Goal: Task Accomplishment & Management: Complete application form

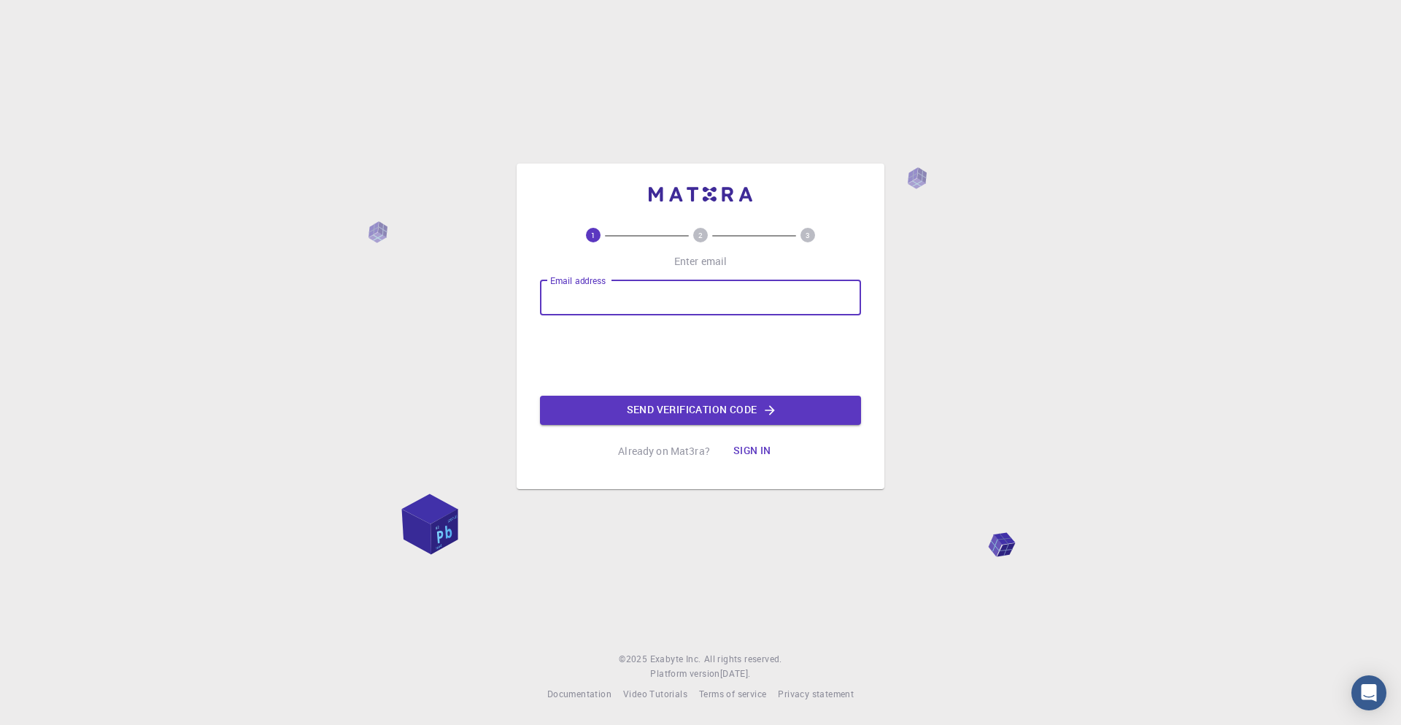
type input "[EMAIL_ADDRESS][DOMAIN_NAME]"
click at [693, 416] on button "Send verification code" at bounding box center [700, 410] width 321 height 29
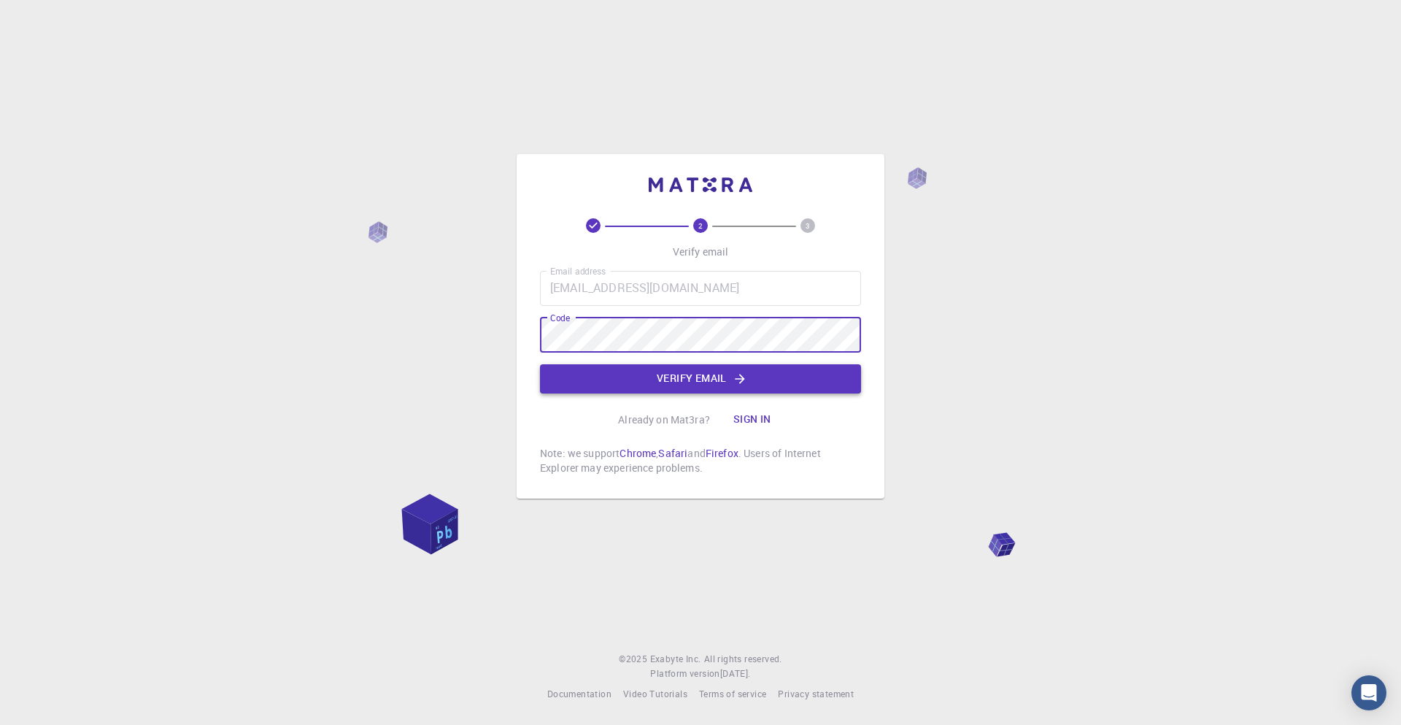
click at [701, 378] on button "Verify email" at bounding box center [700, 378] width 321 height 29
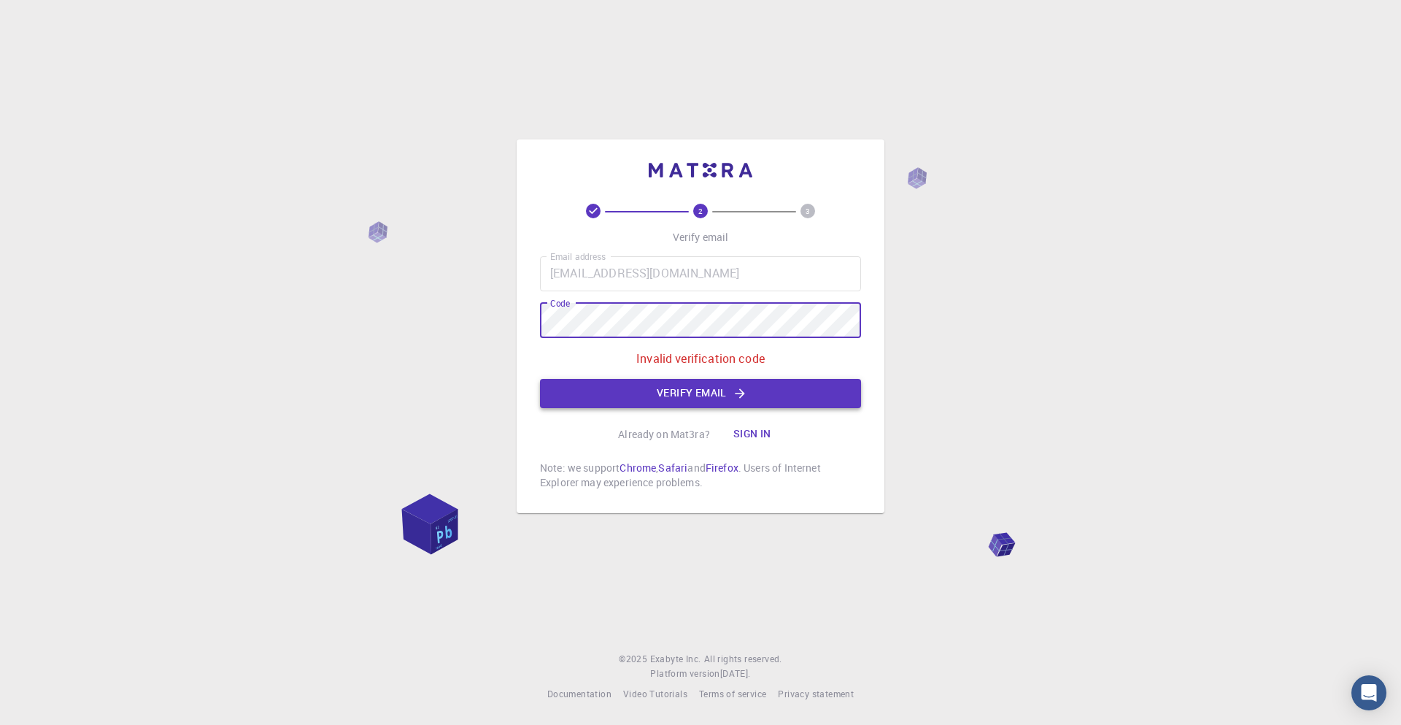
click at [701, 393] on button "Verify email" at bounding box center [700, 393] width 321 height 29
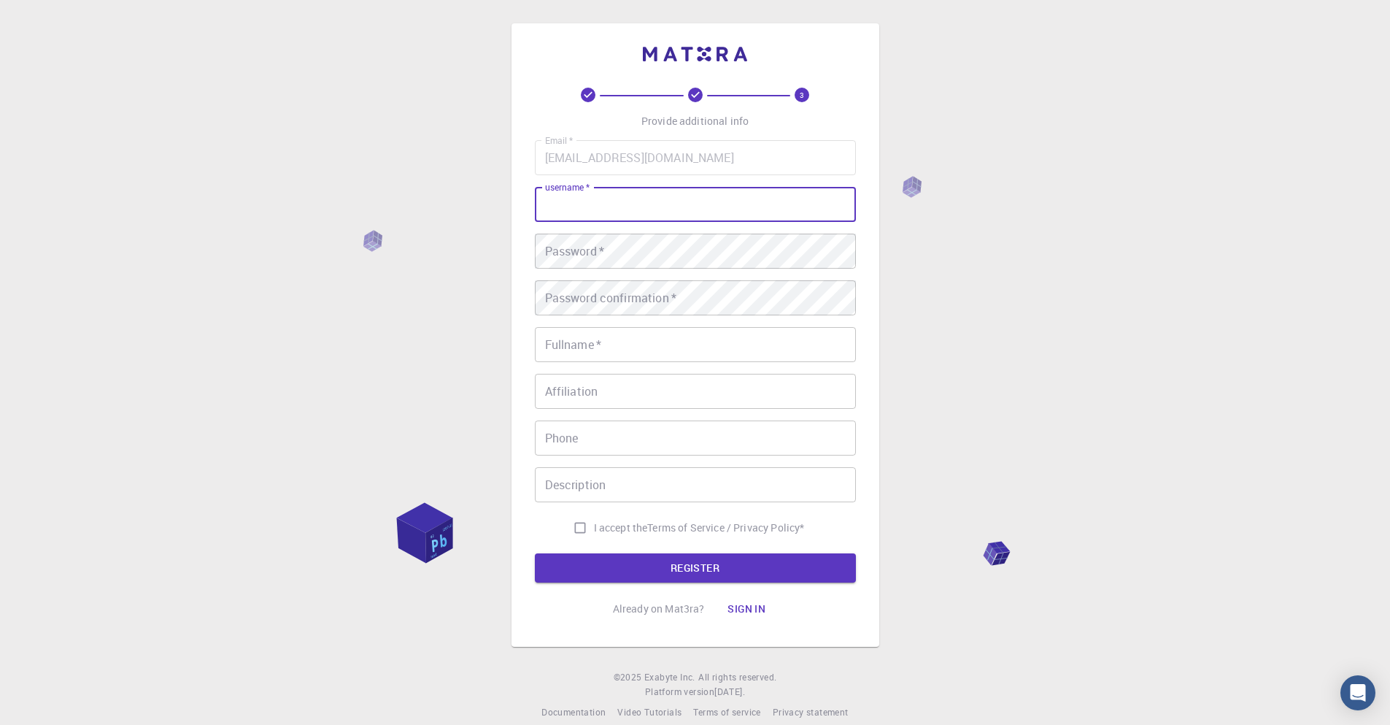
click at [595, 206] on input "username   *" at bounding box center [695, 204] width 321 height 35
type input "Sithembela"
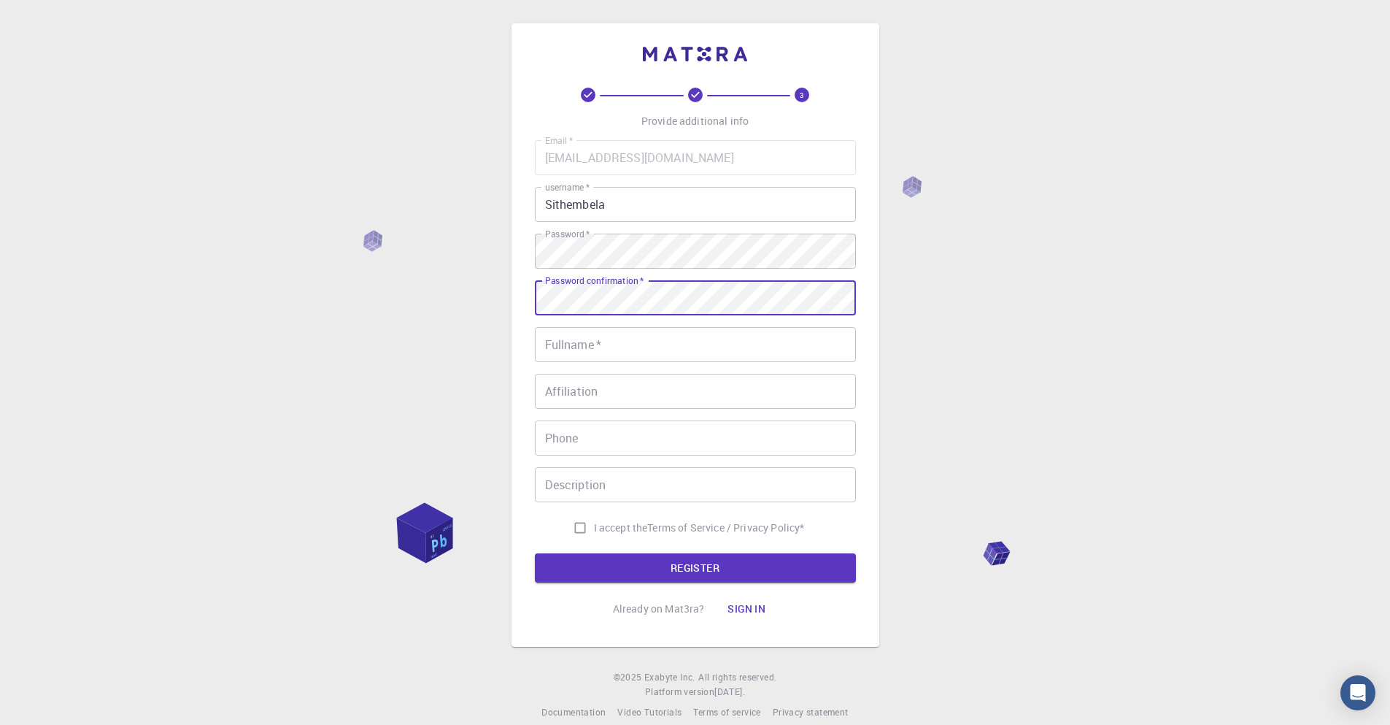
click at [620, 343] on input "Fullname   *" at bounding box center [695, 344] width 321 height 35
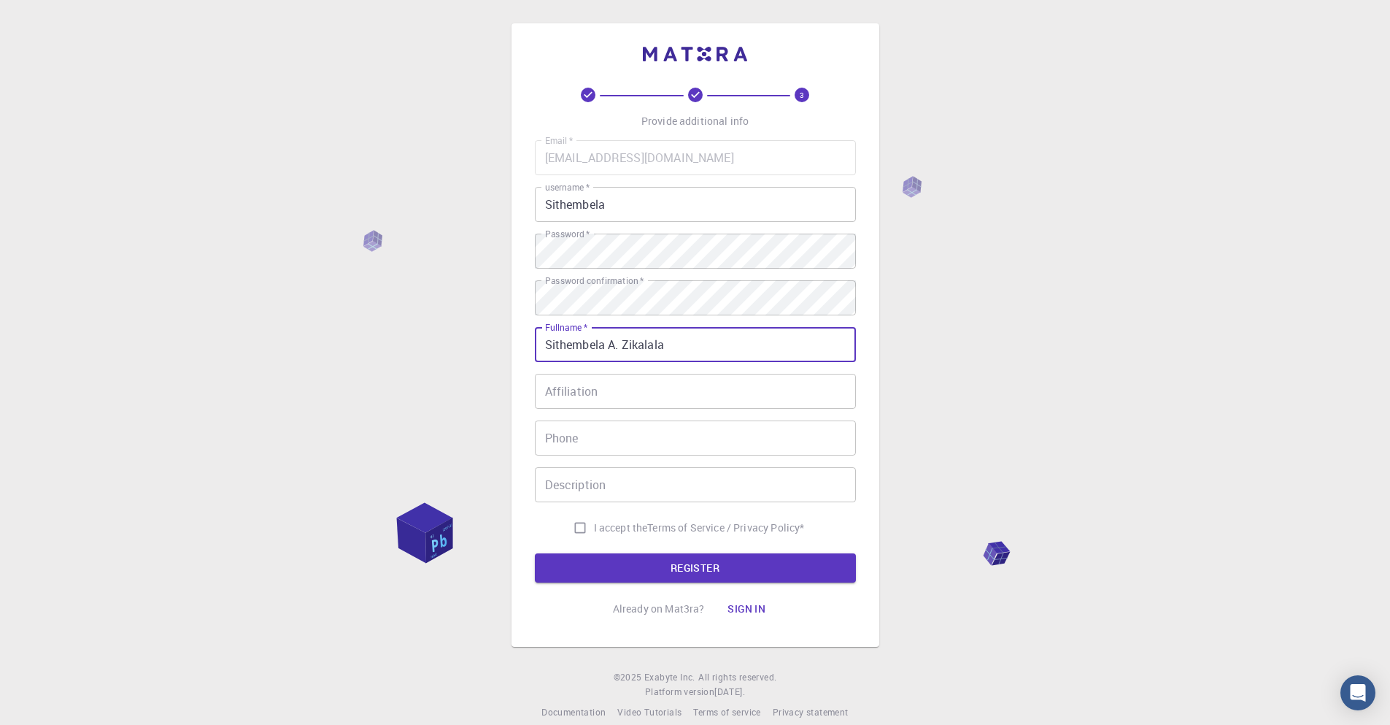
type input "Sithembela A. Zikalala"
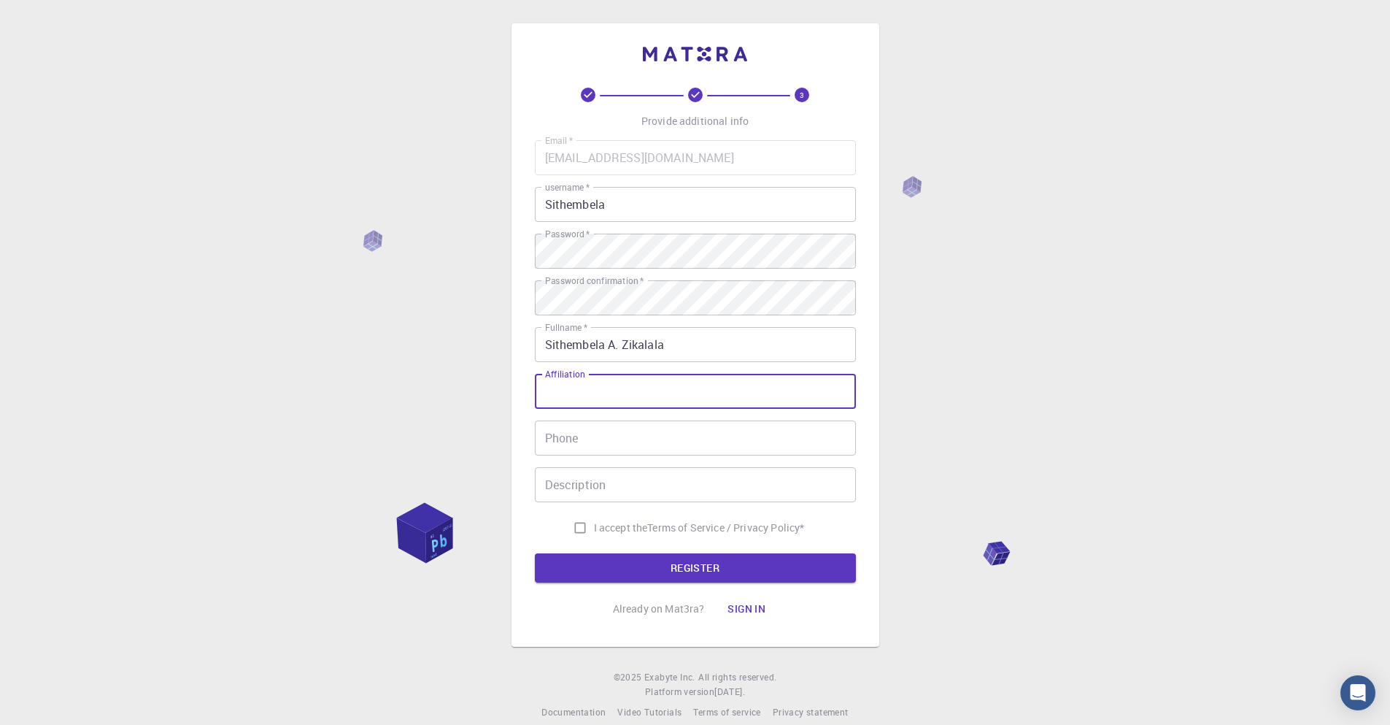
click at [581, 389] on input "Affiliation" at bounding box center [695, 391] width 321 height 35
type input "[GEOGRAPHIC_DATA]"
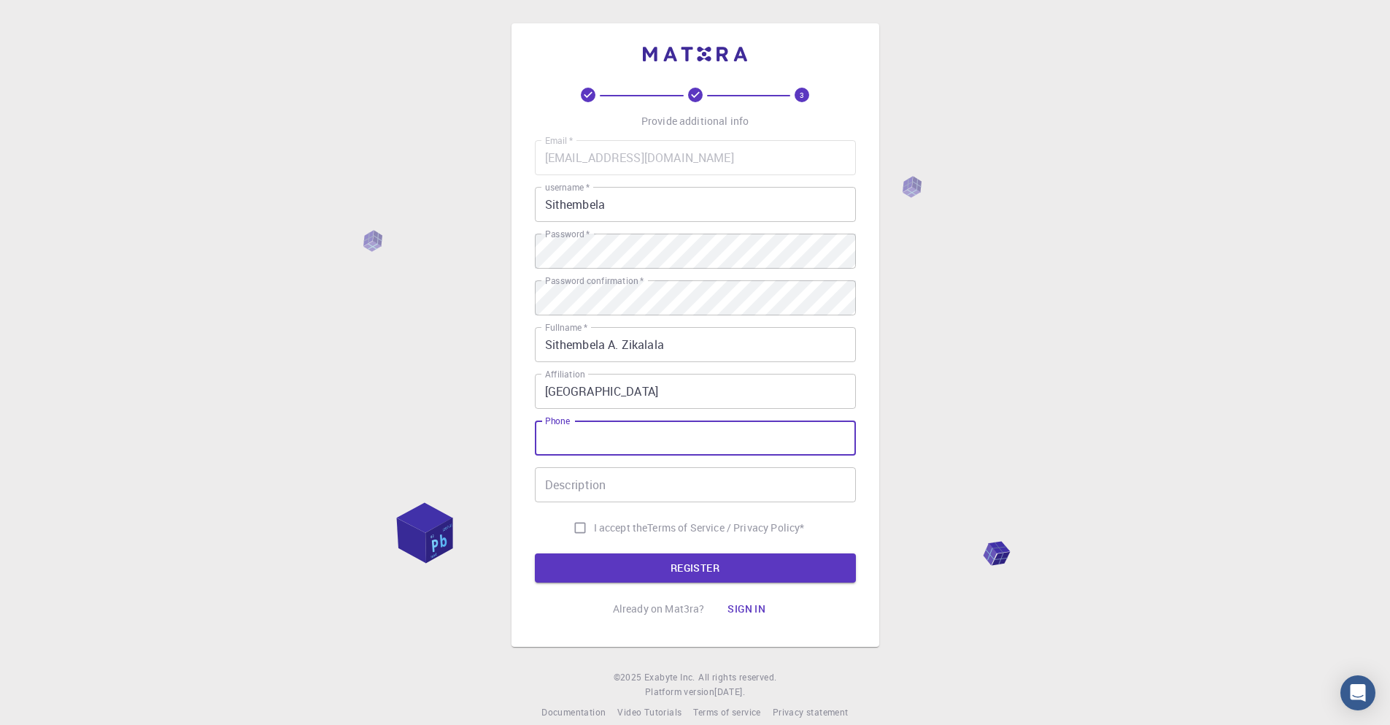
click at [590, 433] on input "Phone" at bounding box center [695, 437] width 321 height 35
click at [552, 439] on input "0781453773" at bounding box center [695, 437] width 321 height 35
type input "[PHONE_NUMBER]"
click at [616, 482] on input "Description" at bounding box center [695, 484] width 321 height 35
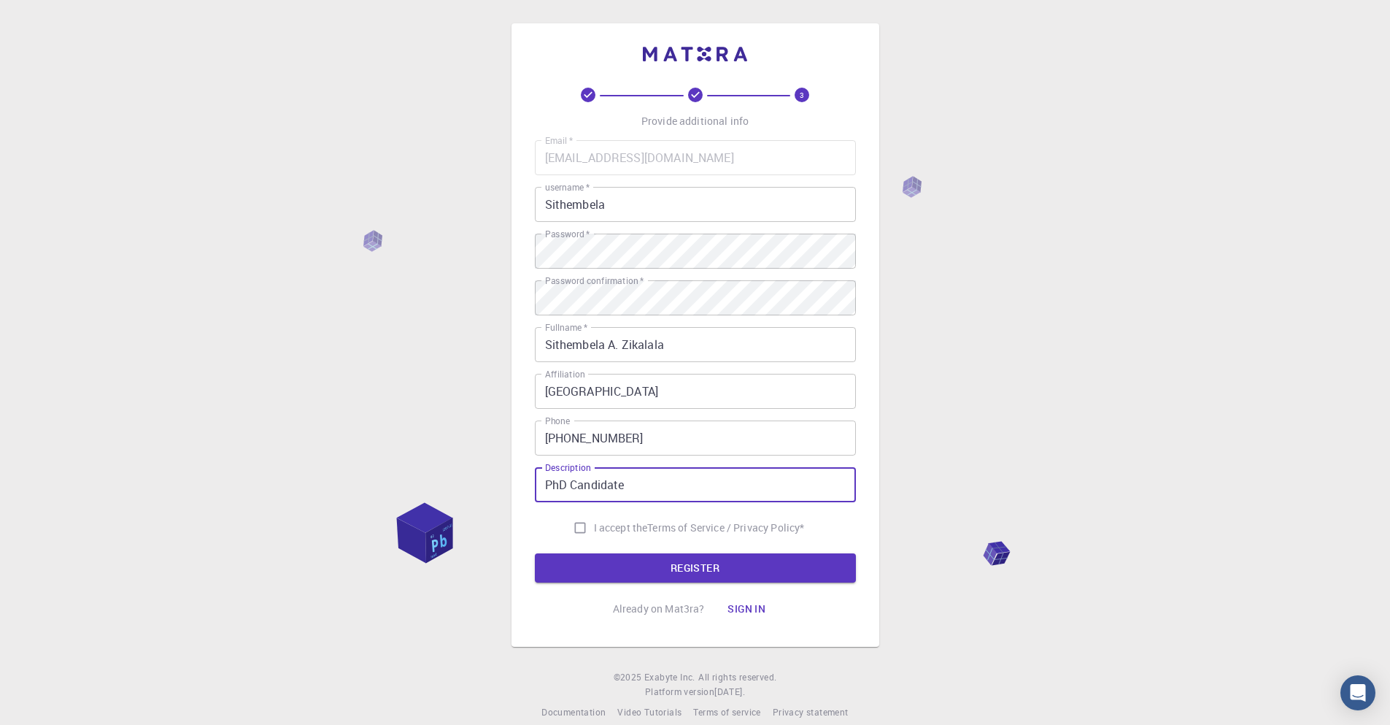
type input "PhD Candidate"
drag, startPoint x: 581, startPoint y: 530, endPoint x: 609, endPoint y: 532, distance: 28.5
click at [585, 530] on input "I accept the Terms of Service / Privacy Policy *" at bounding box center [580, 528] width 28 height 28
checkbox input "true"
click at [678, 568] on button "REGISTER" at bounding box center [695, 567] width 321 height 29
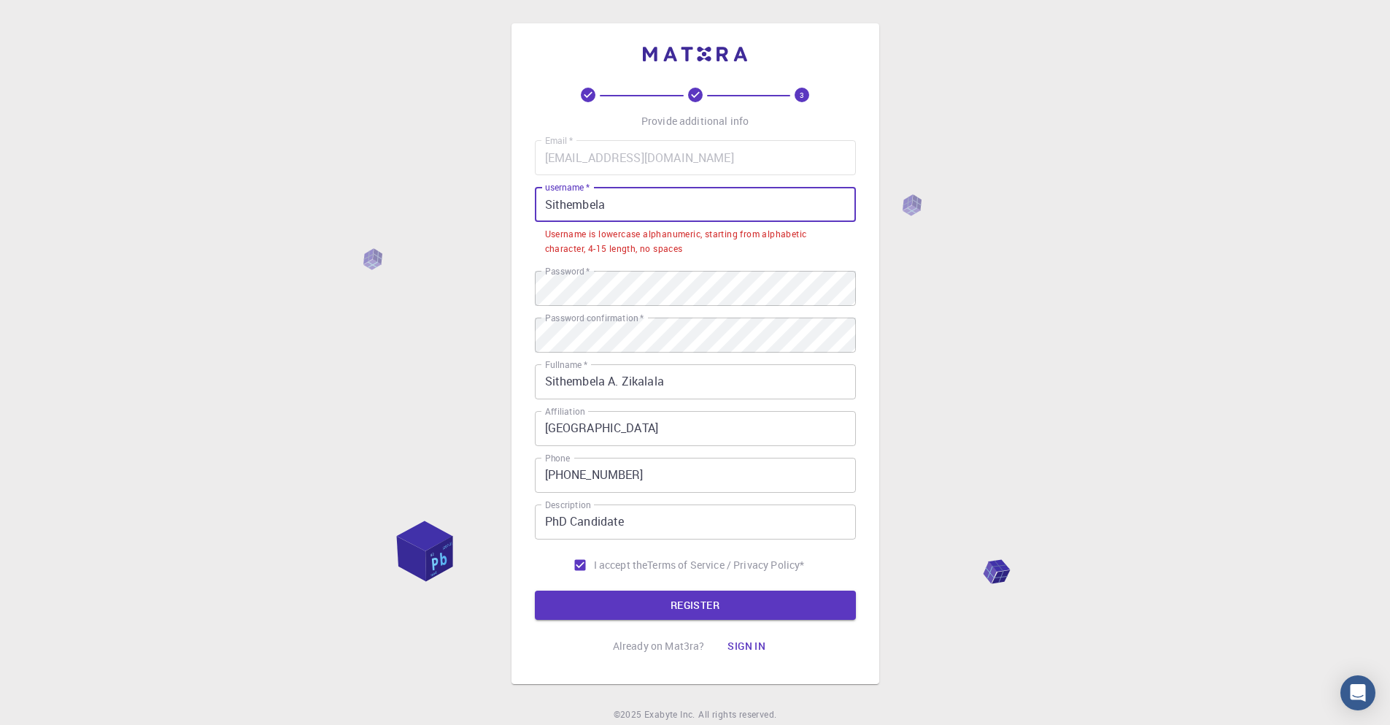
drag, startPoint x: 606, startPoint y: 207, endPoint x: 631, endPoint y: 203, distance: 25.2
click at [607, 207] on input "Sithembela" at bounding box center [695, 204] width 321 height 35
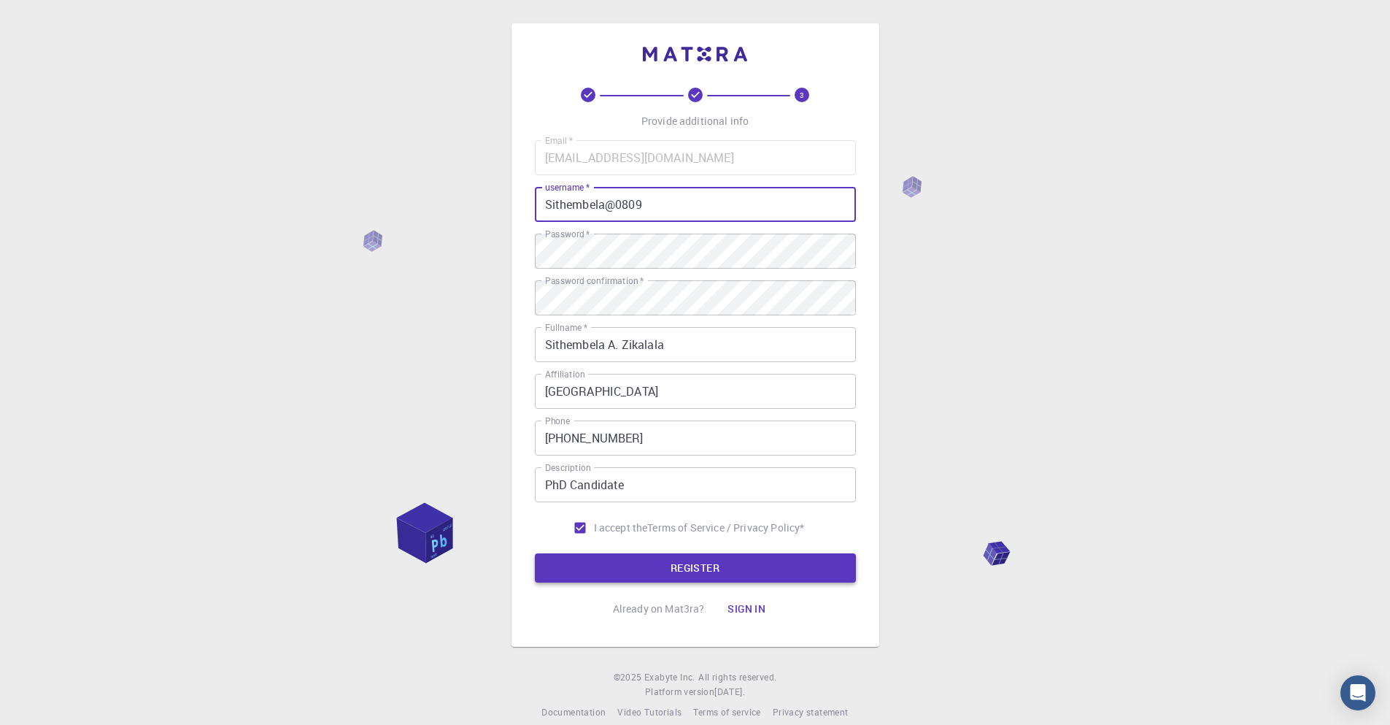
click at [682, 568] on button "REGISTER" at bounding box center [695, 567] width 321 height 29
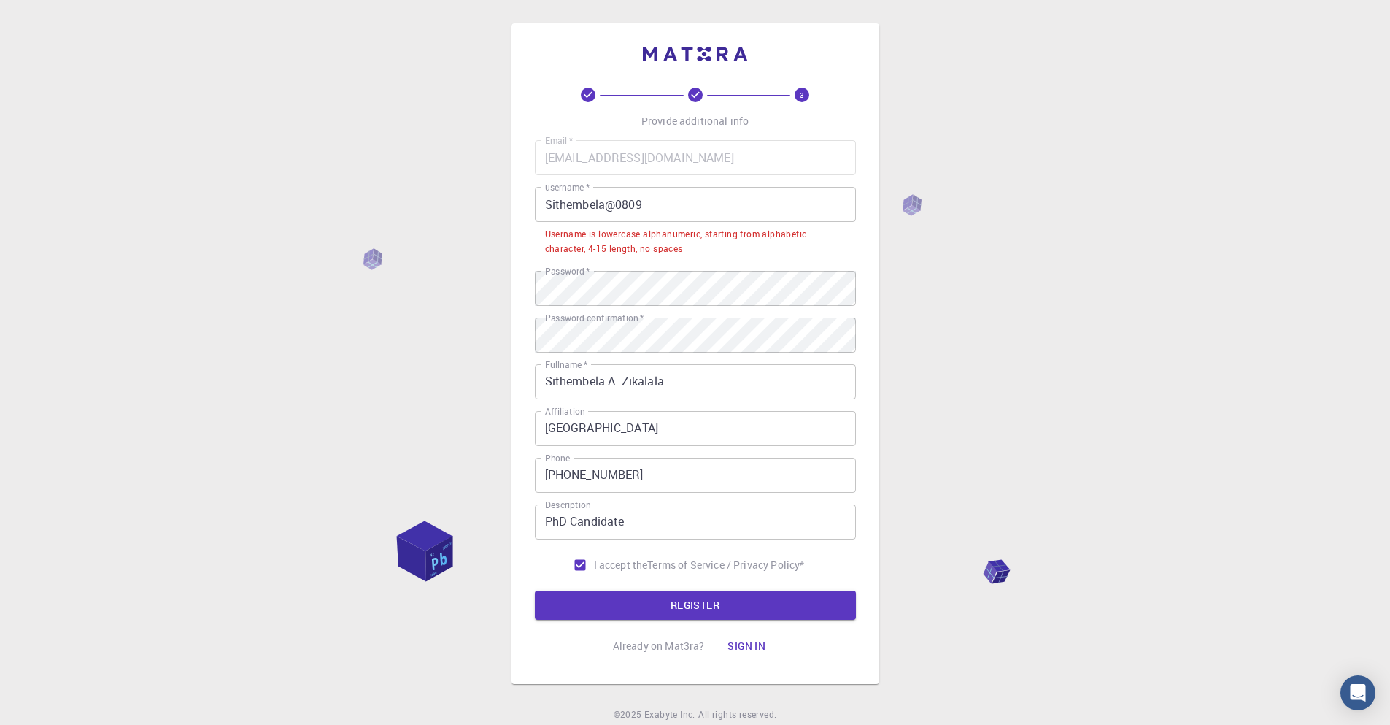
click at [552, 204] on input "Sithembela@0809" at bounding box center [695, 204] width 321 height 35
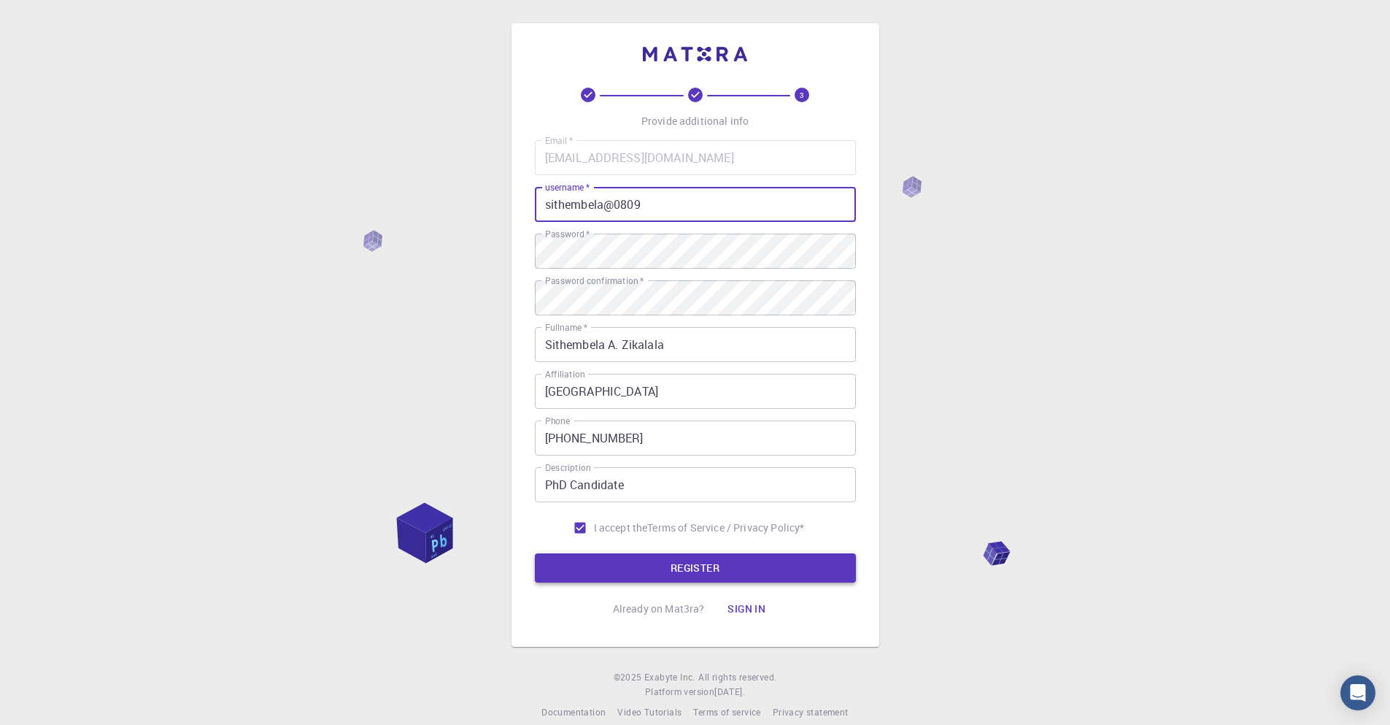
click at [697, 568] on button "REGISTER" at bounding box center [695, 567] width 321 height 29
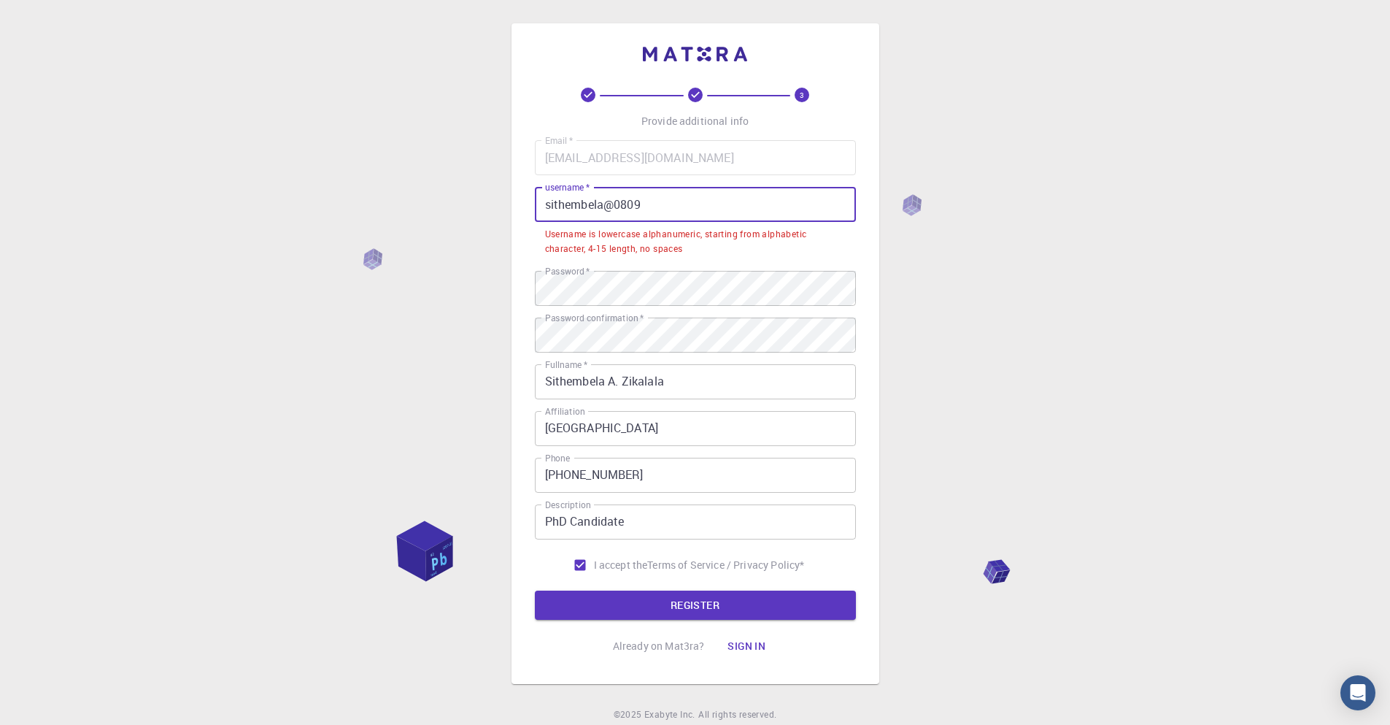
drag, startPoint x: 648, startPoint y: 202, endPoint x: 468, endPoint y: 195, distance: 179.7
click at [475, 196] on div "3 Provide additional info Email   * [EMAIL_ADDRESS][DOMAIN_NAME] Email   * user…" at bounding box center [695, 390] width 1390 height 780
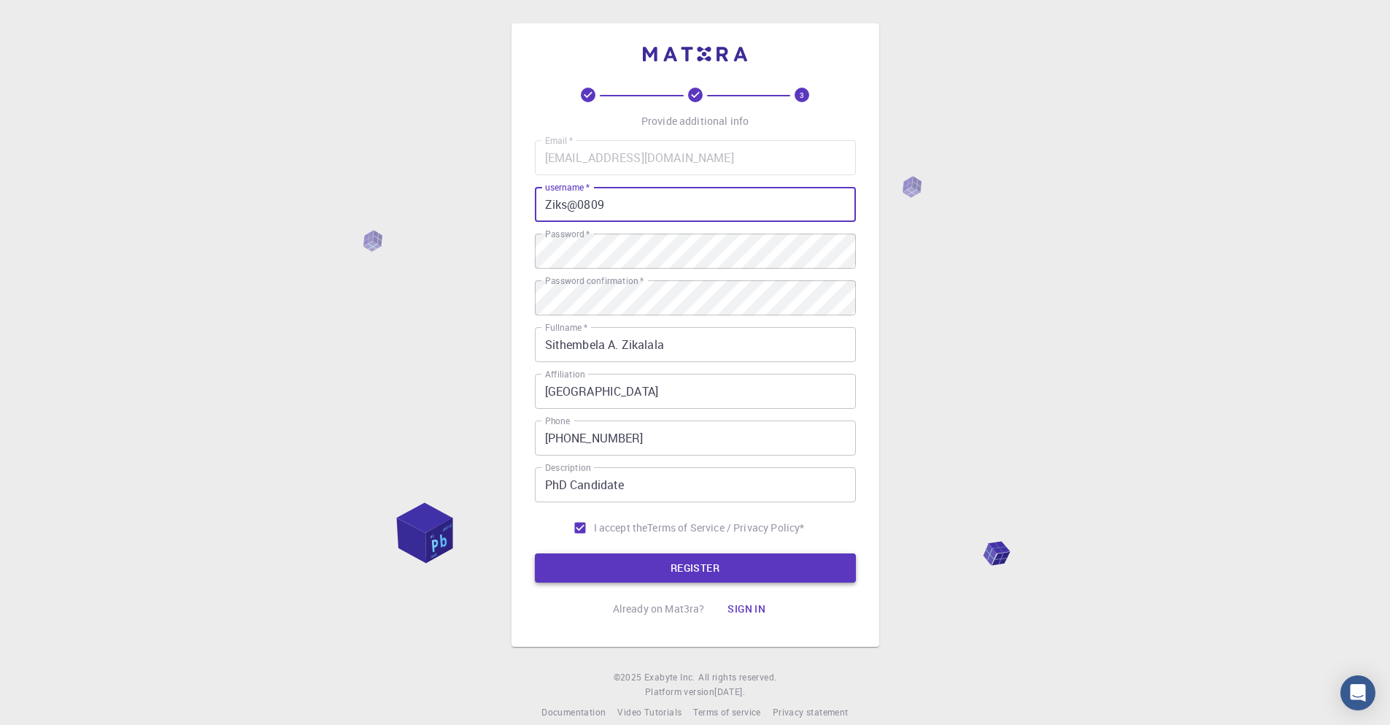
type input "Ziks@0809"
click at [683, 563] on button "REGISTER" at bounding box center [695, 567] width 321 height 29
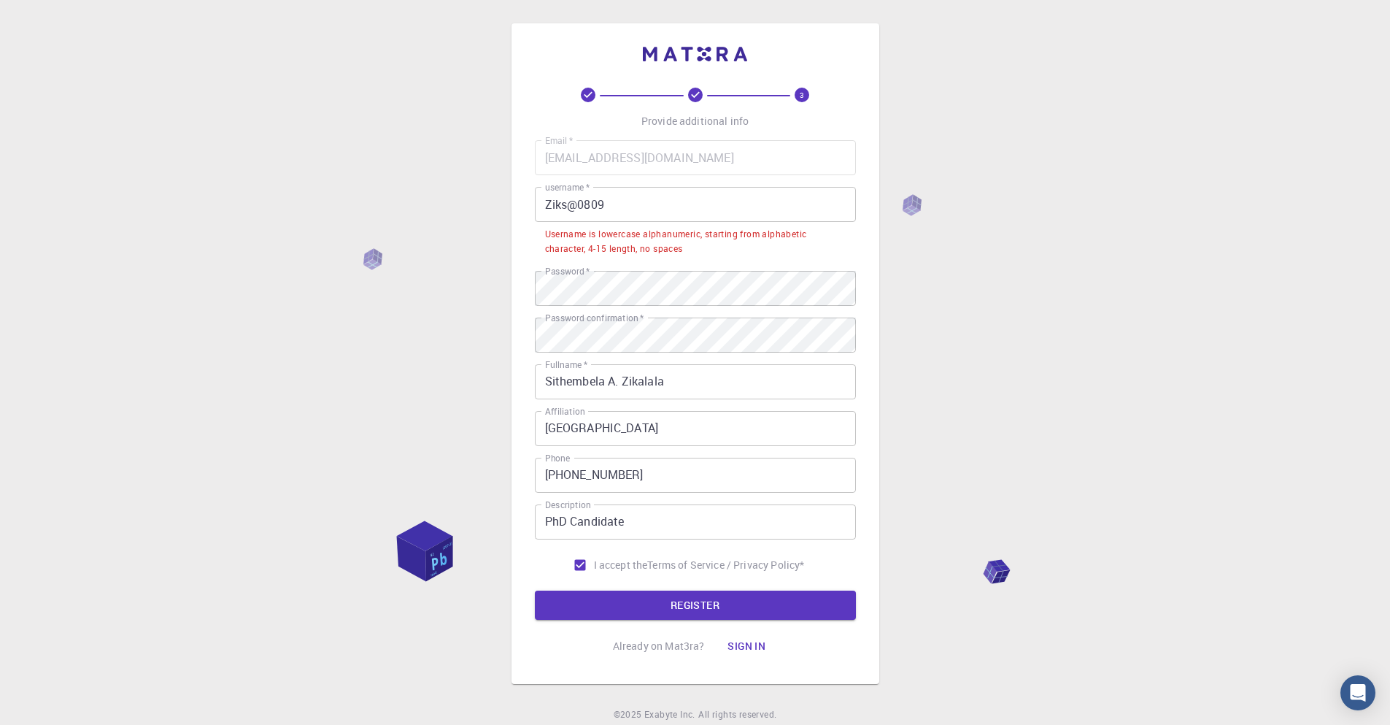
click at [621, 207] on input "Ziks@0809" at bounding box center [695, 204] width 321 height 35
drag, startPoint x: 621, startPoint y: 208, endPoint x: 408, endPoint y: 171, distance: 216.2
click at [420, 172] on div "3 Provide additional info Email   * [EMAIL_ADDRESS][DOMAIN_NAME] Email   * user…" at bounding box center [695, 390] width 1390 height 780
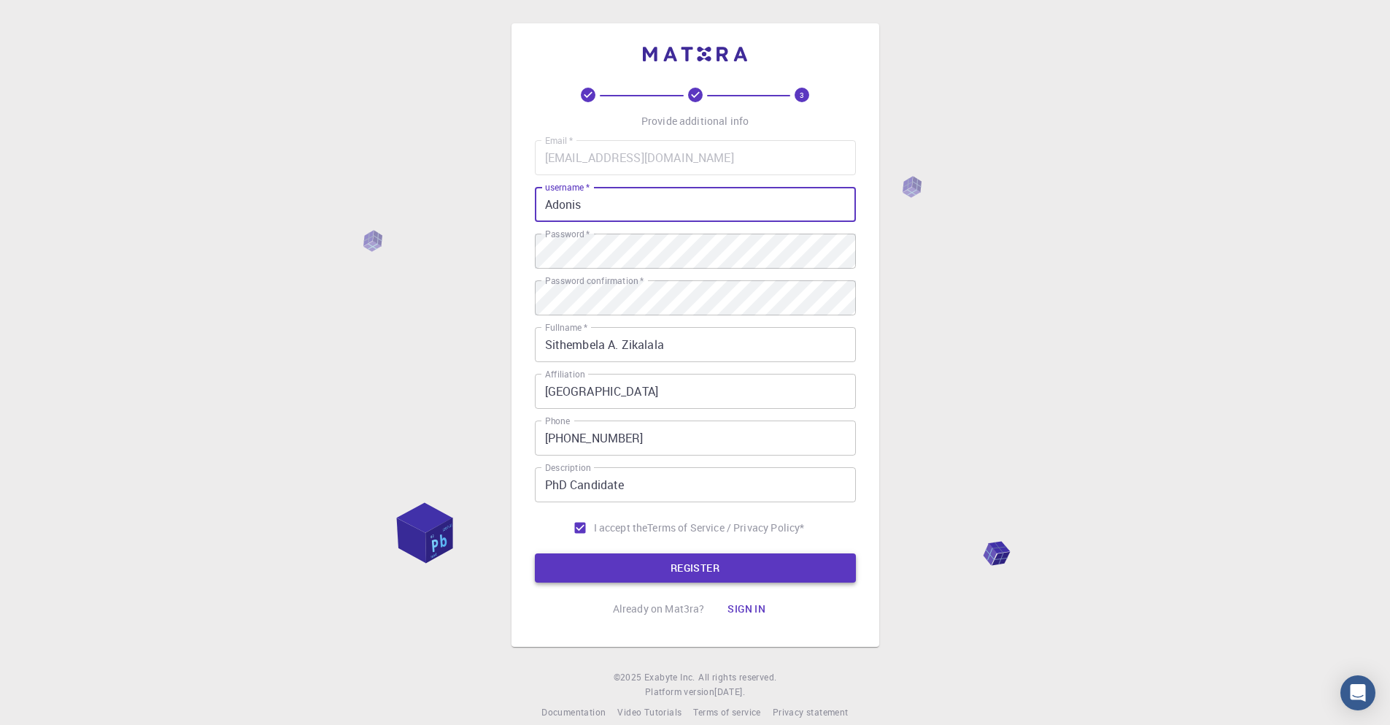
click at [676, 571] on button "REGISTER" at bounding box center [695, 567] width 321 height 29
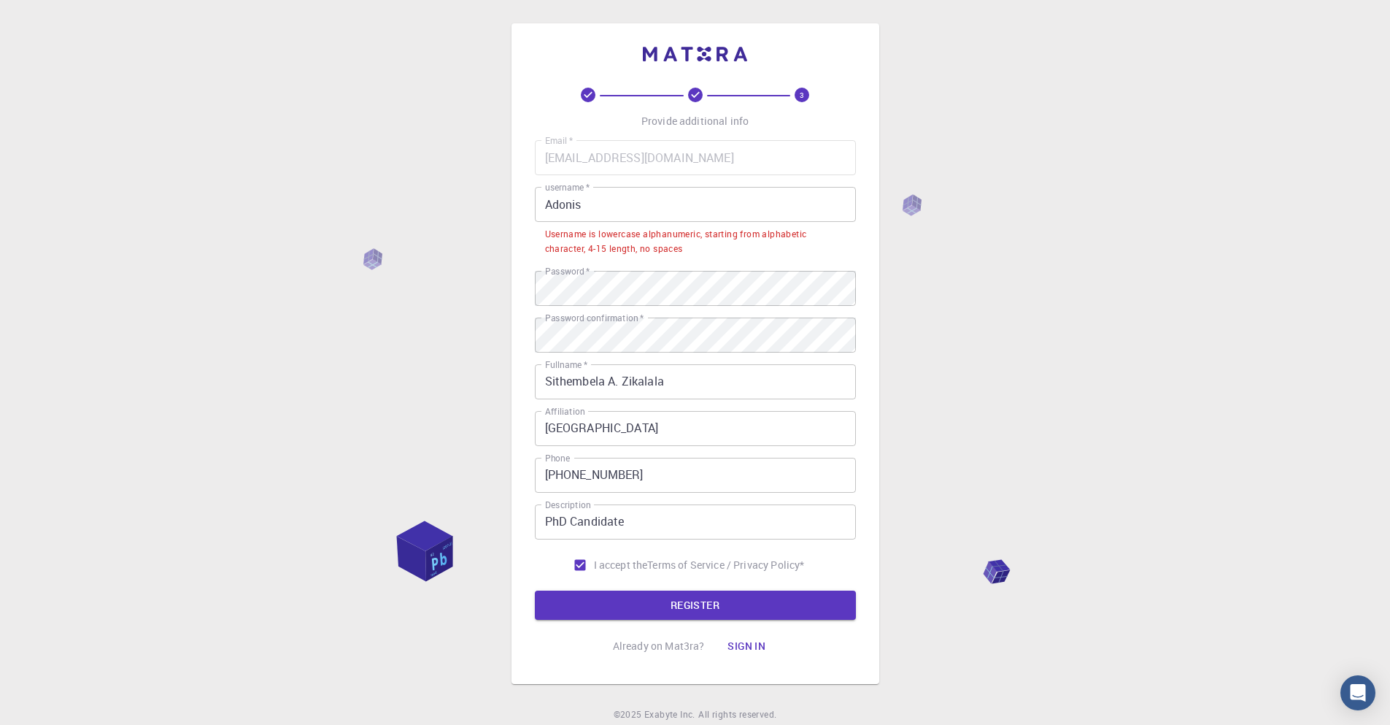
click at [593, 208] on input "Adonis" at bounding box center [695, 204] width 321 height 35
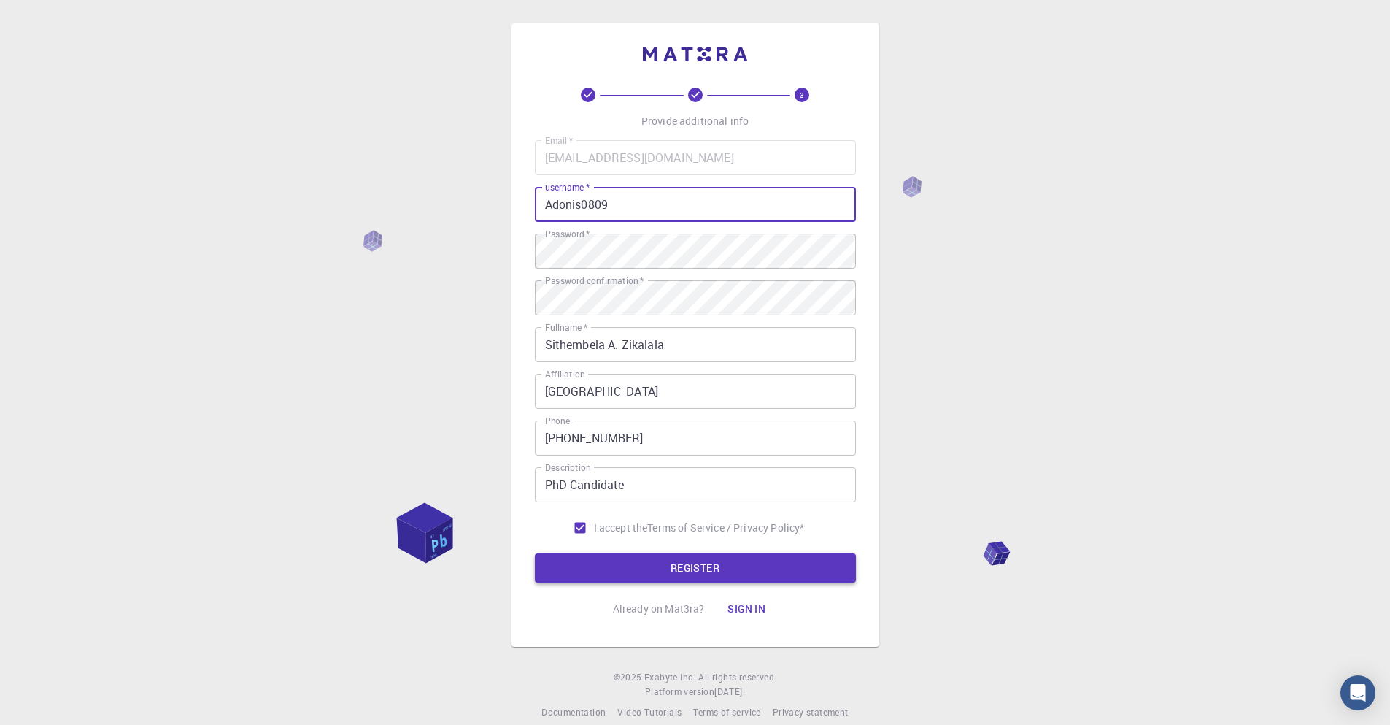
click at [722, 567] on button "REGISTER" at bounding box center [695, 567] width 321 height 29
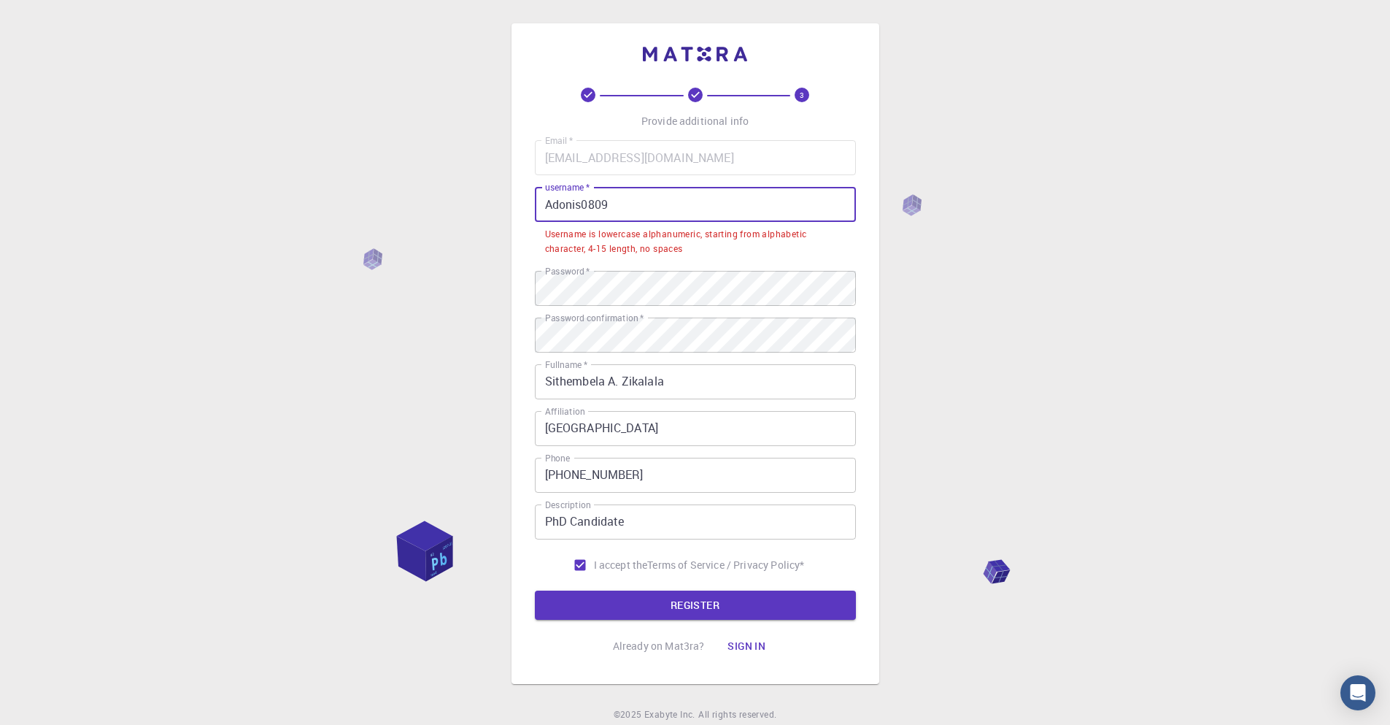
click at [552, 207] on input "Adonis0809" at bounding box center [695, 204] width 321 height 35
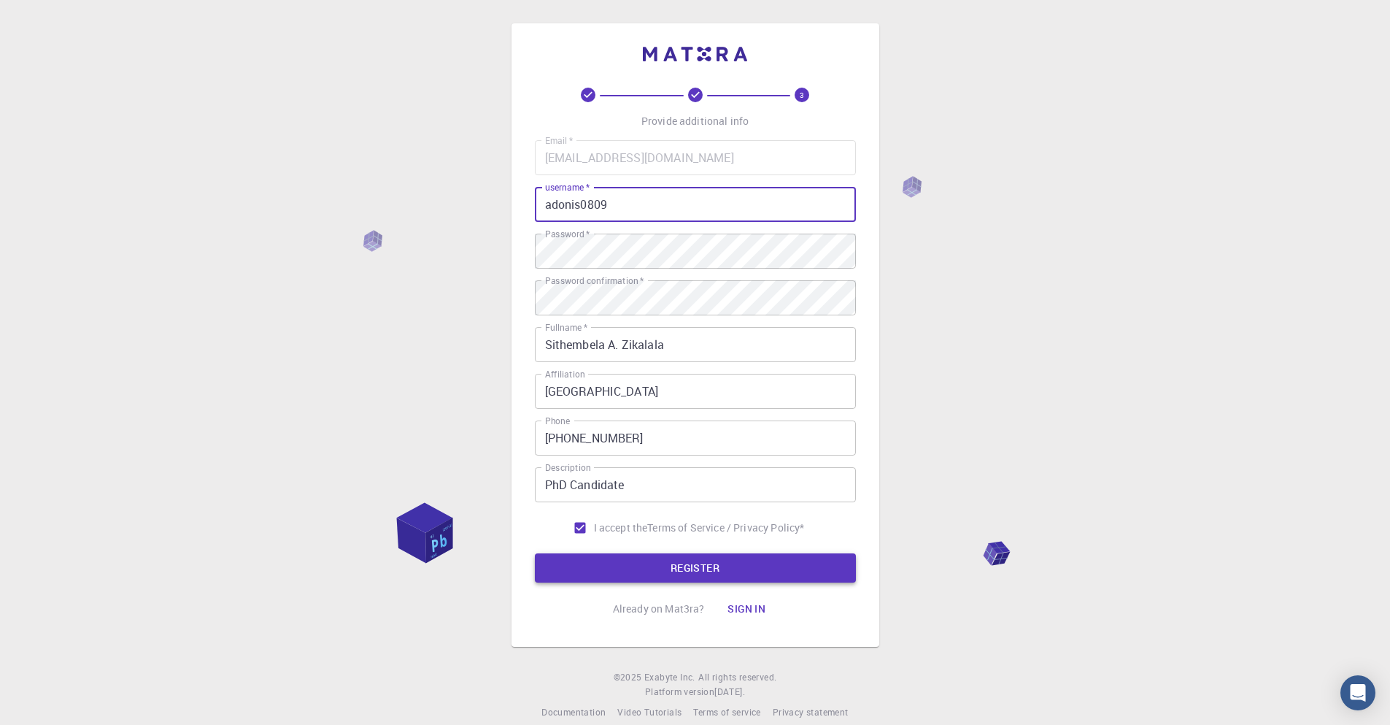
type input "adonis0809"
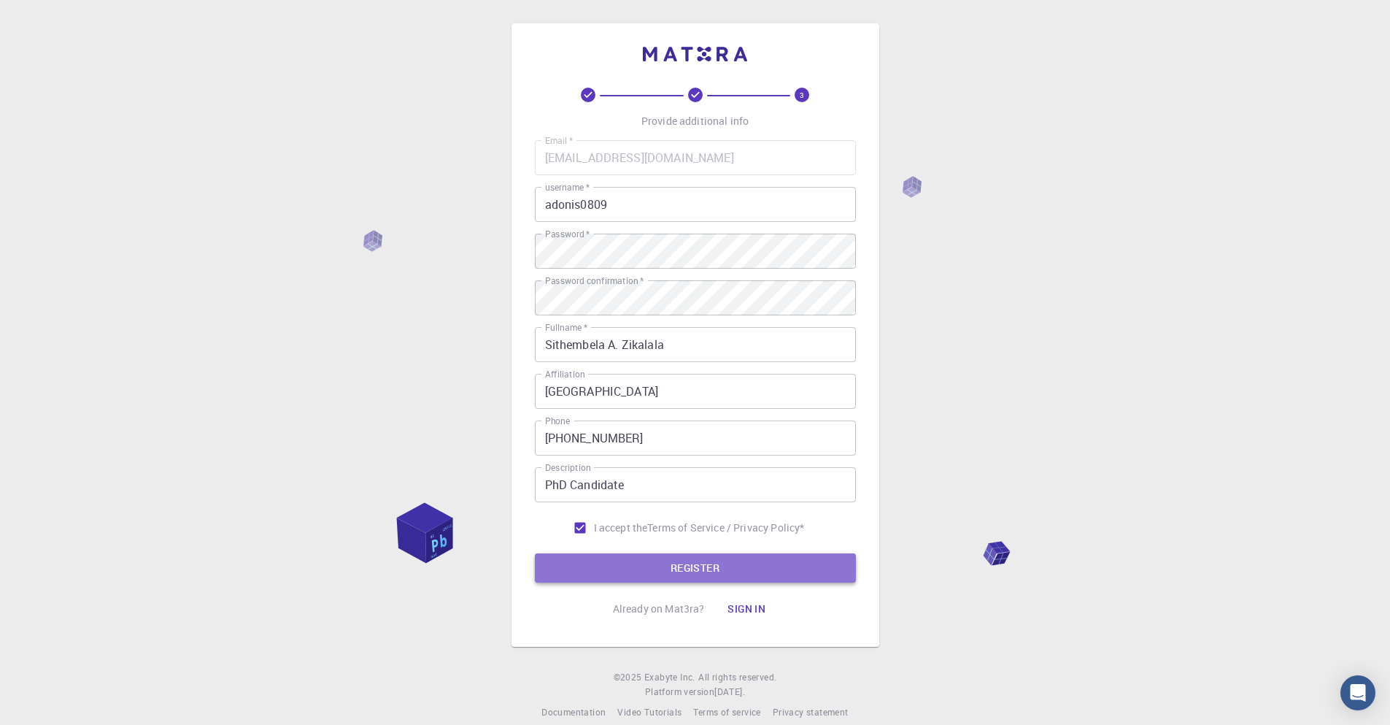
click at [728, 569] on button "REGISTER" at bounding box center [695, 567] width 321 height 29
click at [703, 563] on button "REGISTER" at bounding box center [695, 567] width 321 height 29
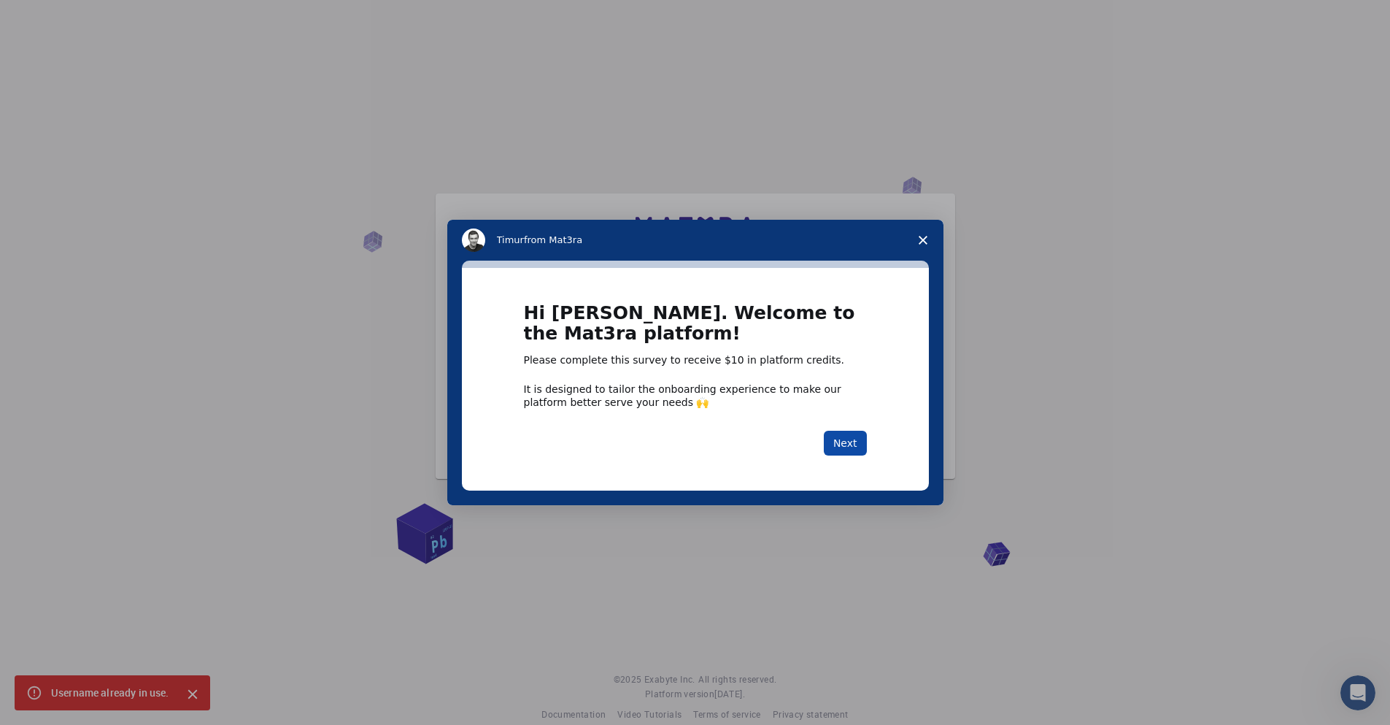
click at [864, 445] on button "Next" at bounding box center [845, 443] width 43 height 25
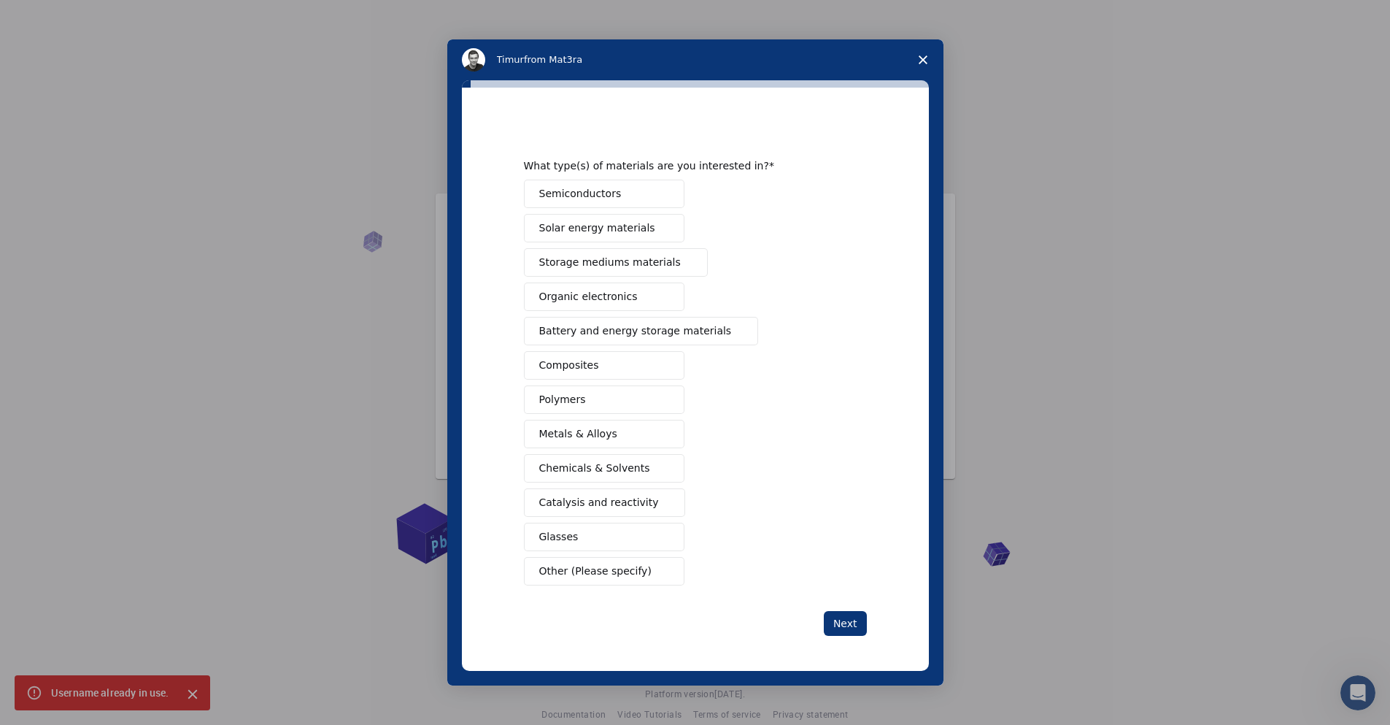
click at [606, 199] on span "Semiconductors" at bounding box center [580, 193] width 82 height 15
click at [606, 305] on button "Organic electronics" at bounding box center [604, 296] width 161 height 28
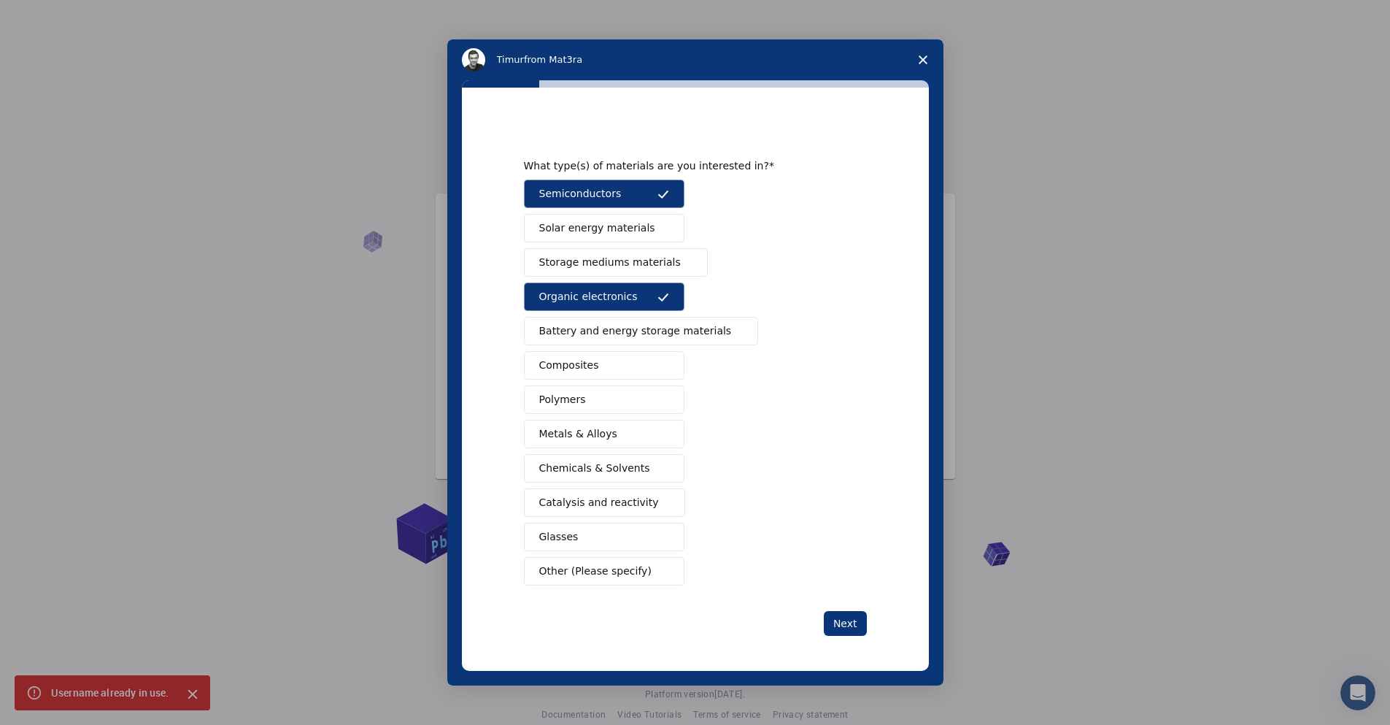
click at [598, 356] on button "Composites" at bounding box center [604, 365] width 161 height 28
click at [585, 401] on button "Polymers" at bounding box center [604, 399] width 161 height 28
click at [612, 507] on span "Catalysis and reactivity" at bounding box center [599, 502] width 120 height 15
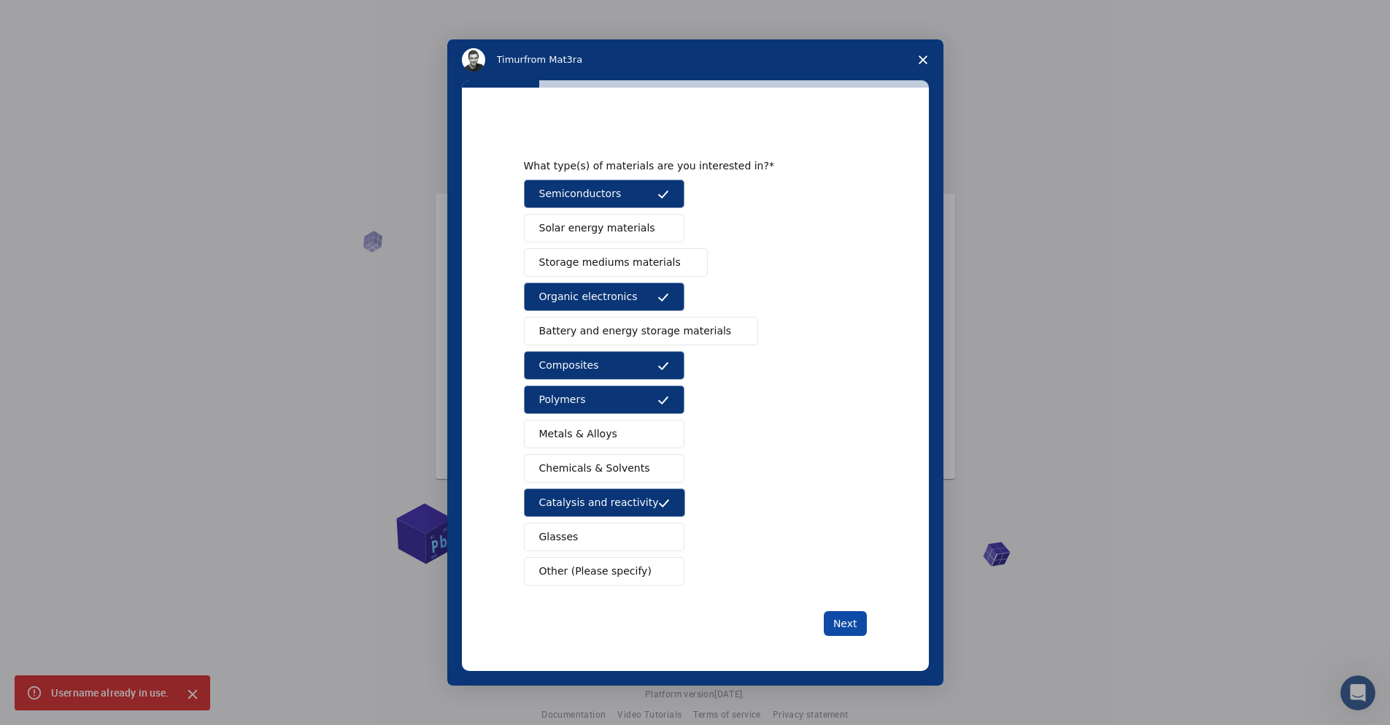
click at [856, 620] on button "Next" at bounding box center [845, 623] width 43 height 25
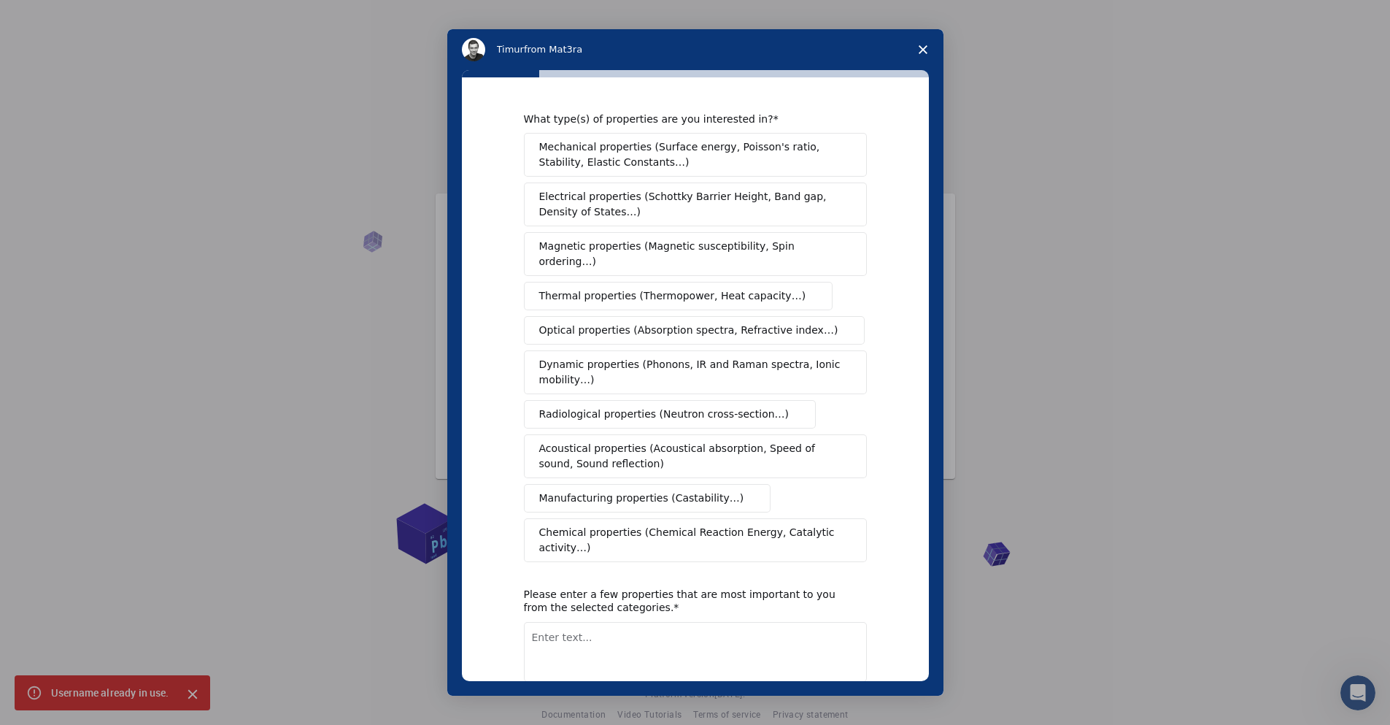
click at [685, 215] on span "Electrical properties (Schottky Barrier Height, Band gap, Density of States…)" at bounding box center [691, 204] width 304 height 31
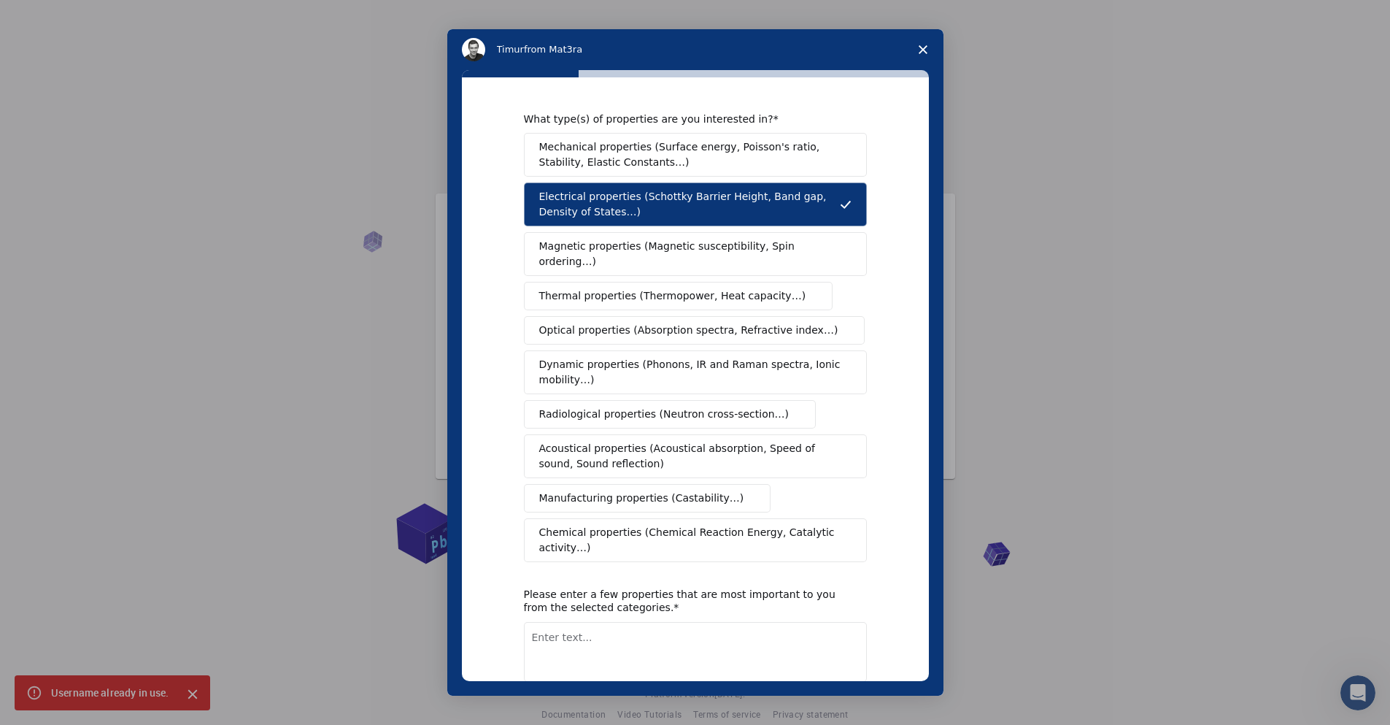
click at [658, 323] on span "Optical properties (Absorption spectra, Refractive index…)" at bounding box center [688, 330] width 299 height 15
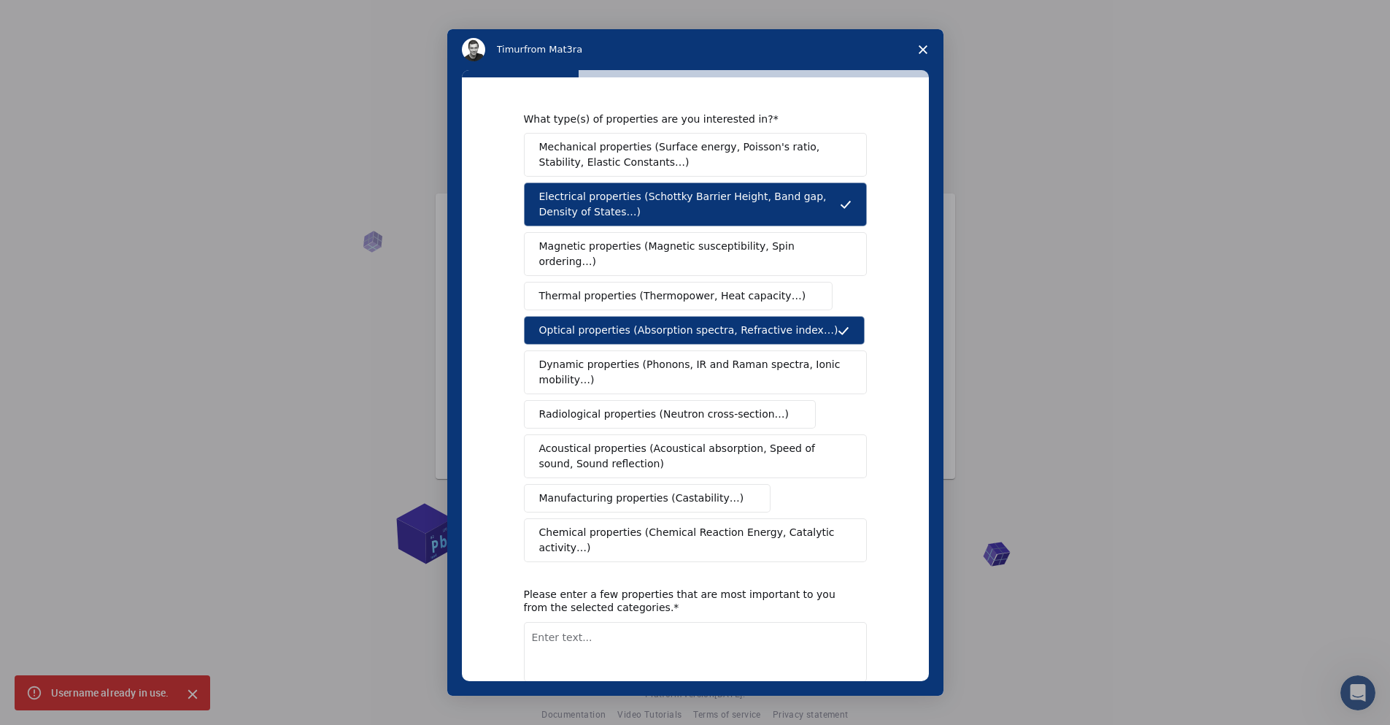
click at [735, 357] on span "Dynamic properties (Phonons, IR and Raman spectra, Ionic mobility…)" at bounding box center [690, 372] width 303 height 31
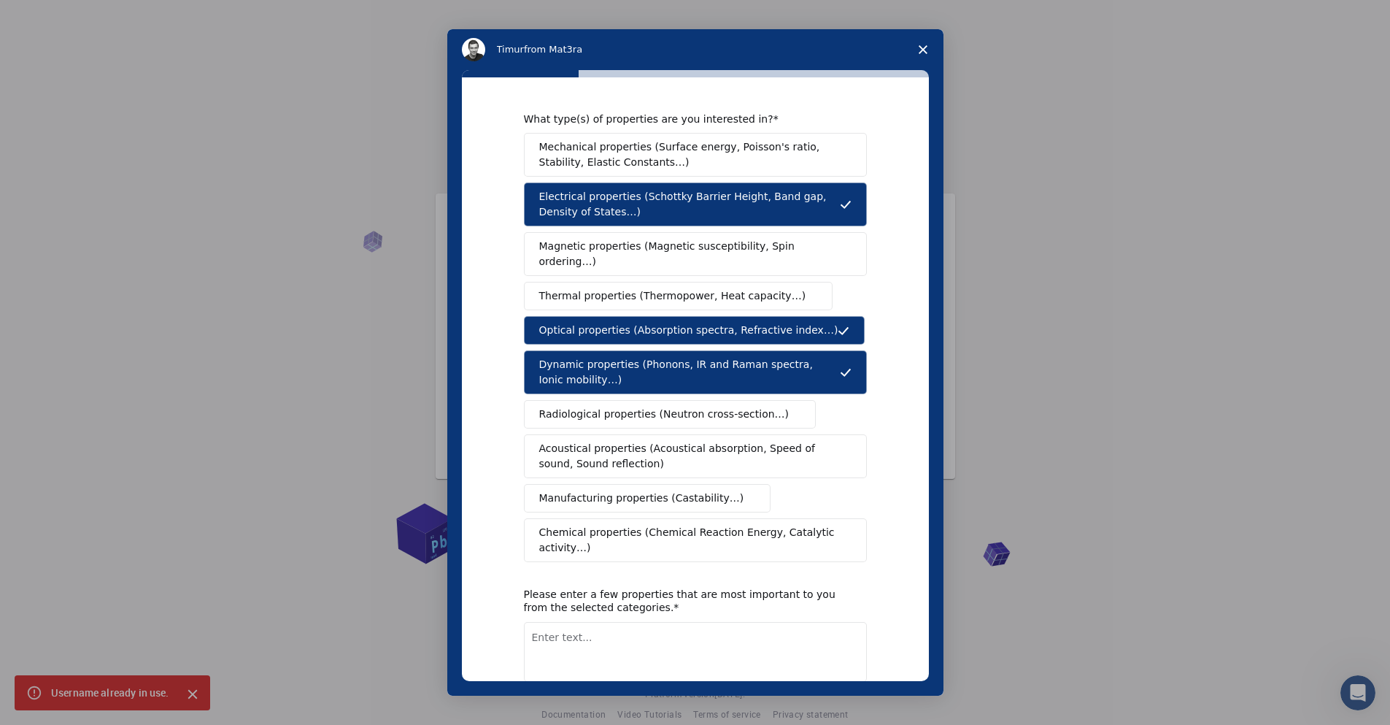
click at [659, 525] on span "Chemical properties (Chemical Reaction Energy, Catalytic activity…)" at bounding box center [690, 540] width 302 height 31
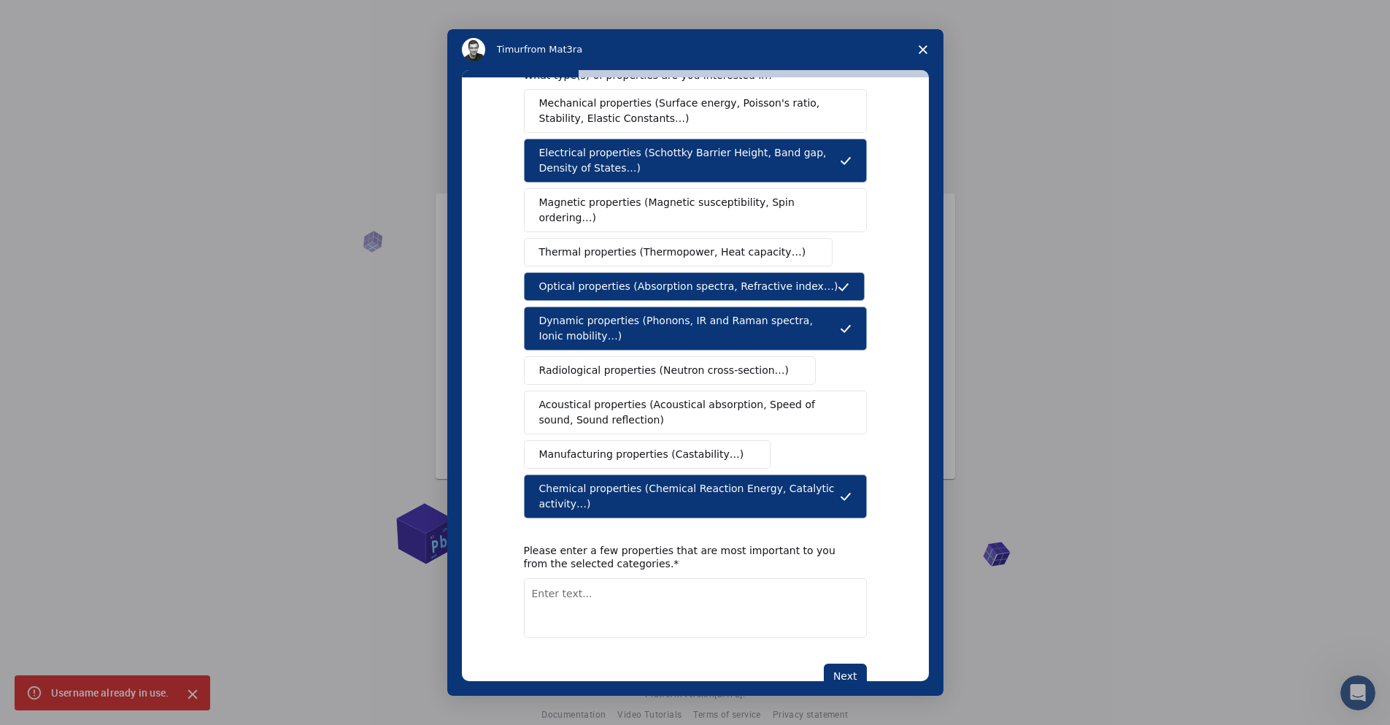
scroll to position [41, 0]
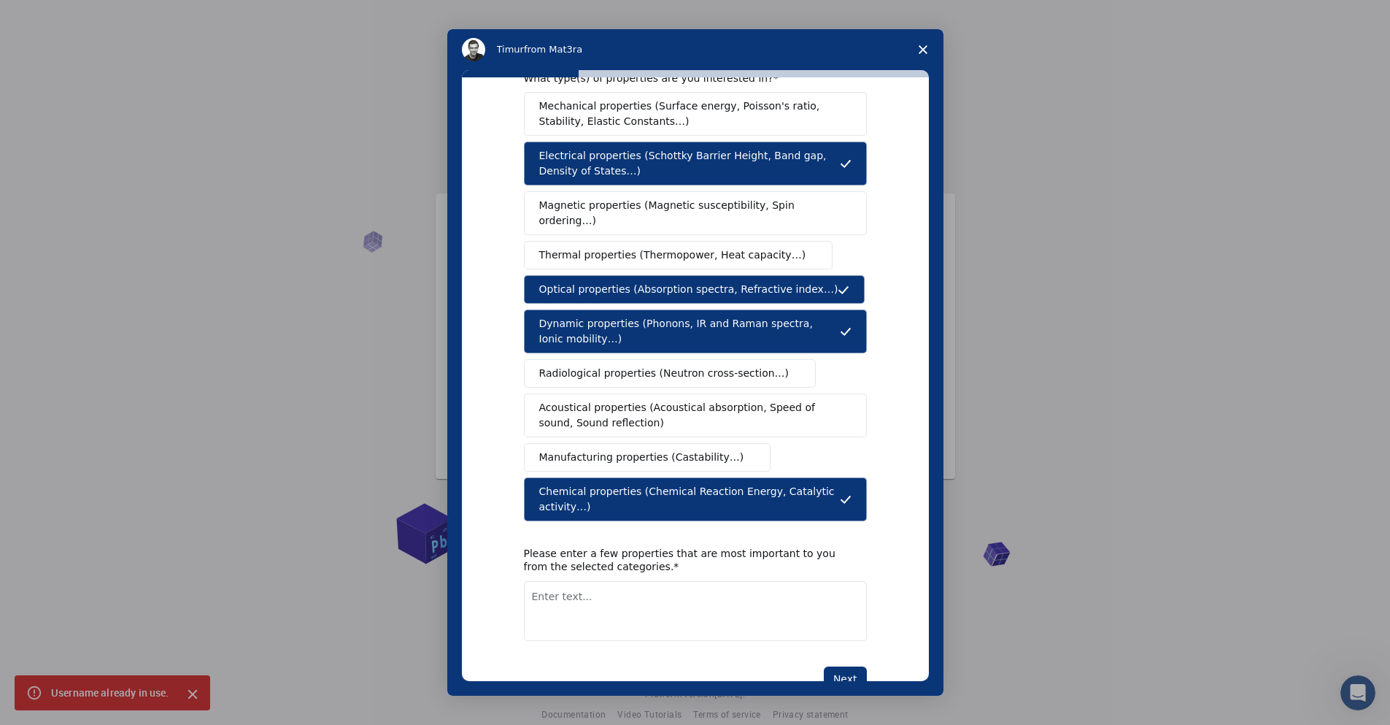
click at [851, 666] on button "Next" at bounding box center [845, 678] width 43 height 25
click at [620, 598] on textarea "Enter text..." at bounding box center [695, 628] width 343 height 60
type textarea "Polymer optical properties"
click at [846, 666] on button "Next" at bounding box center [845, 678] width 43 height 25
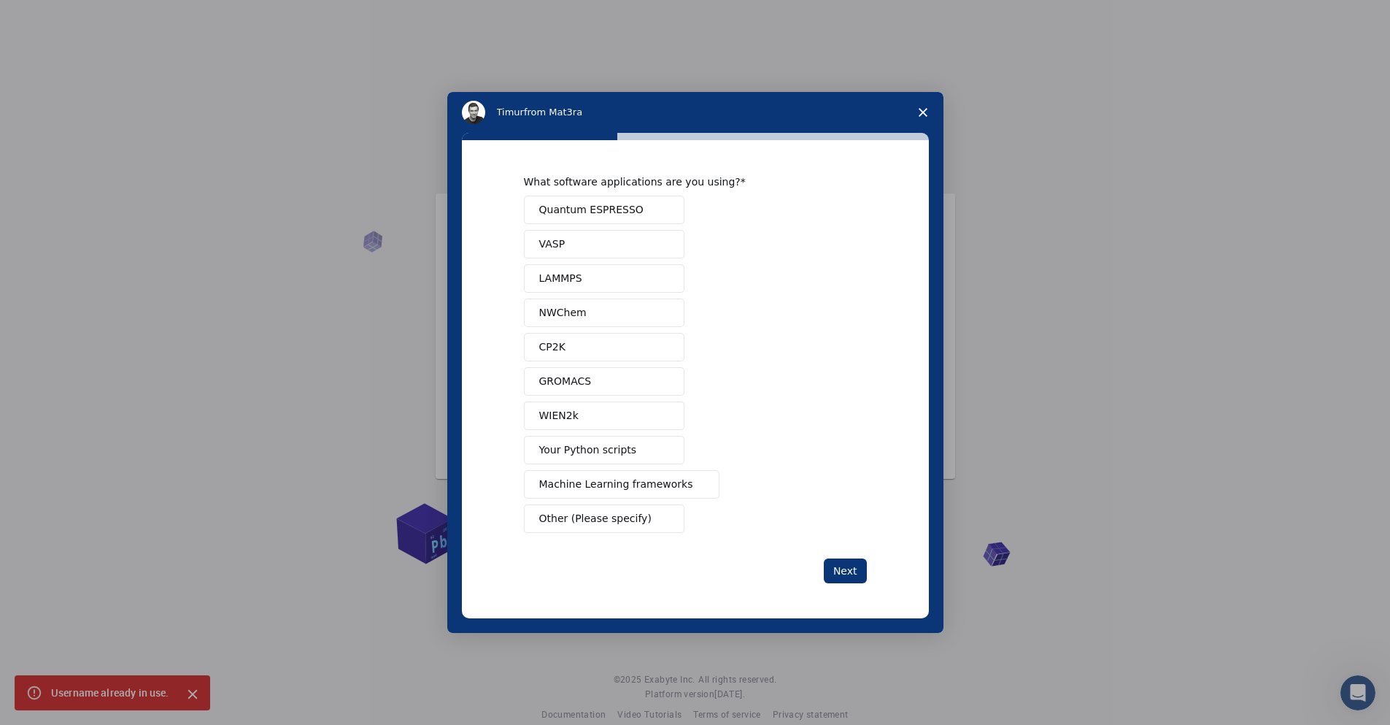
scroll to position [0, 0]
click at [627, 531] on button "Other (Please specify)" at bounding box center [604, 518] width 161 height 28
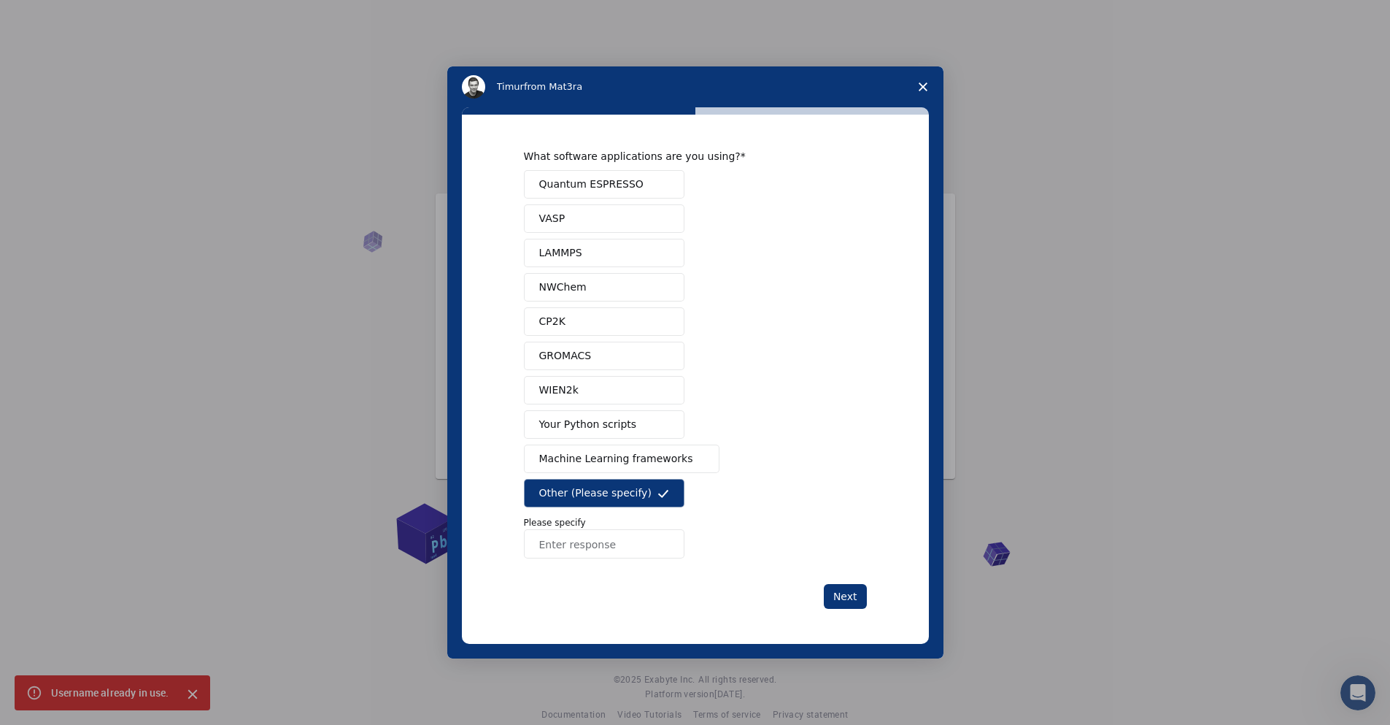
click at [591, 550] on input "Enter response" at bounding box center [604, 543] width 161 height 29
type input "None"
click at [854, 599] on button "Next" at bounding box center [845, 596] width 43 height 25
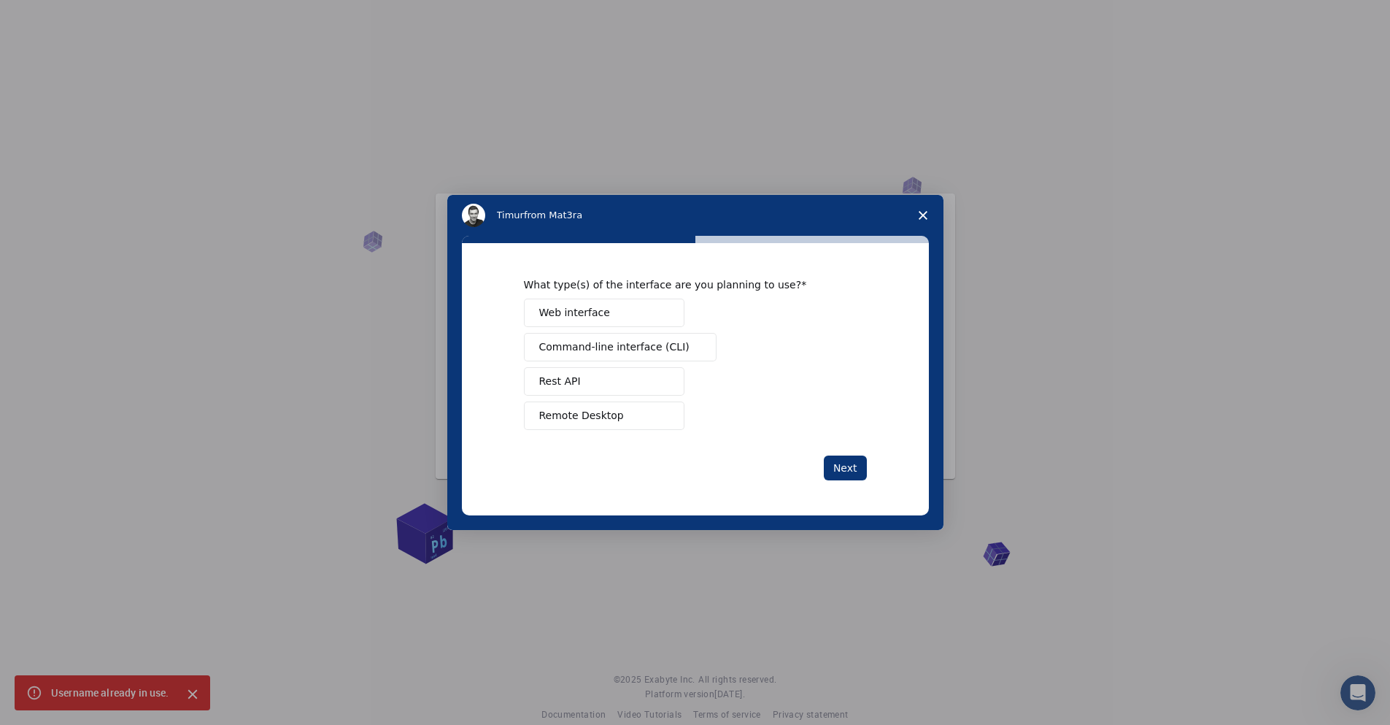
click at [593, 317] on span "Web interface" at bounding box center [574, 312] width 71 height 15
click at [838, 463] on button "Next" at bounding box center [845, 467] width 43 height 25
click at [571, 347] on span "Perform research" at bounding box center [583, 346] width 88 height 15
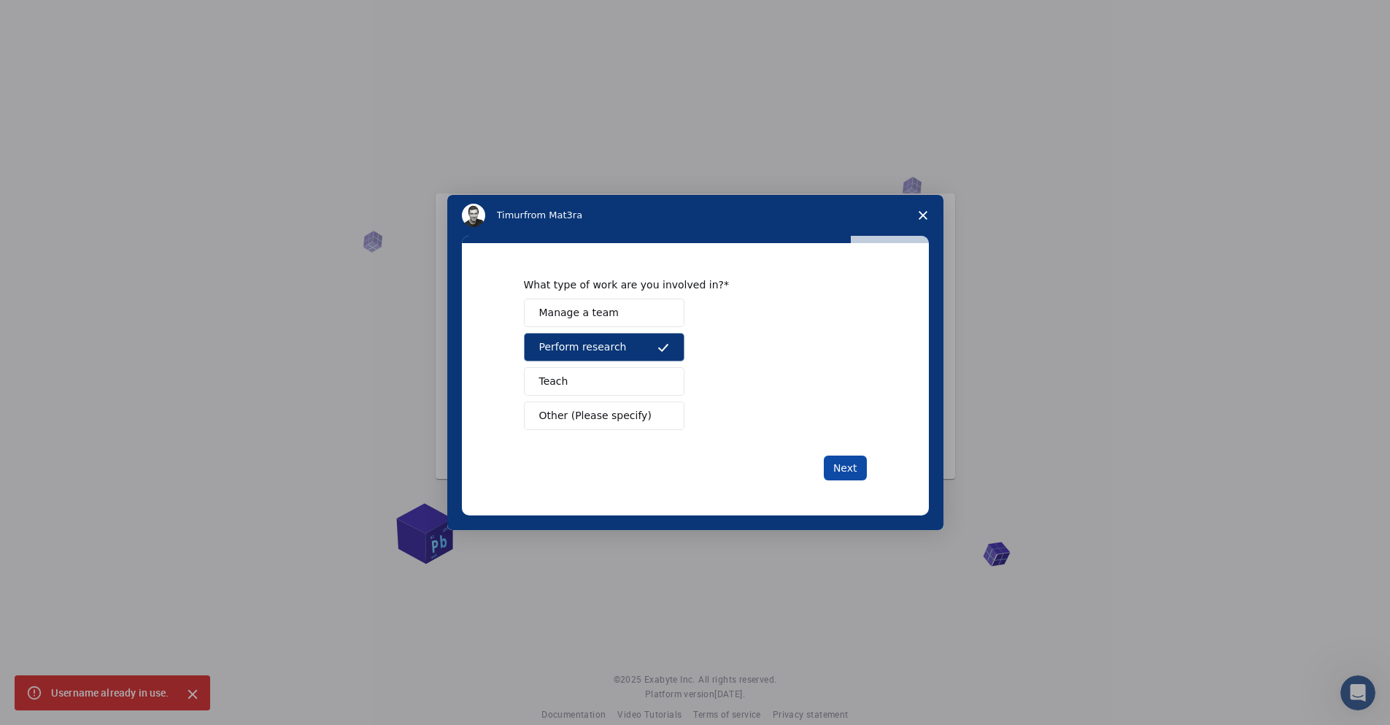
click at [829, 463] on button "Next" at bounding box center [845, 467] width 43 height 25
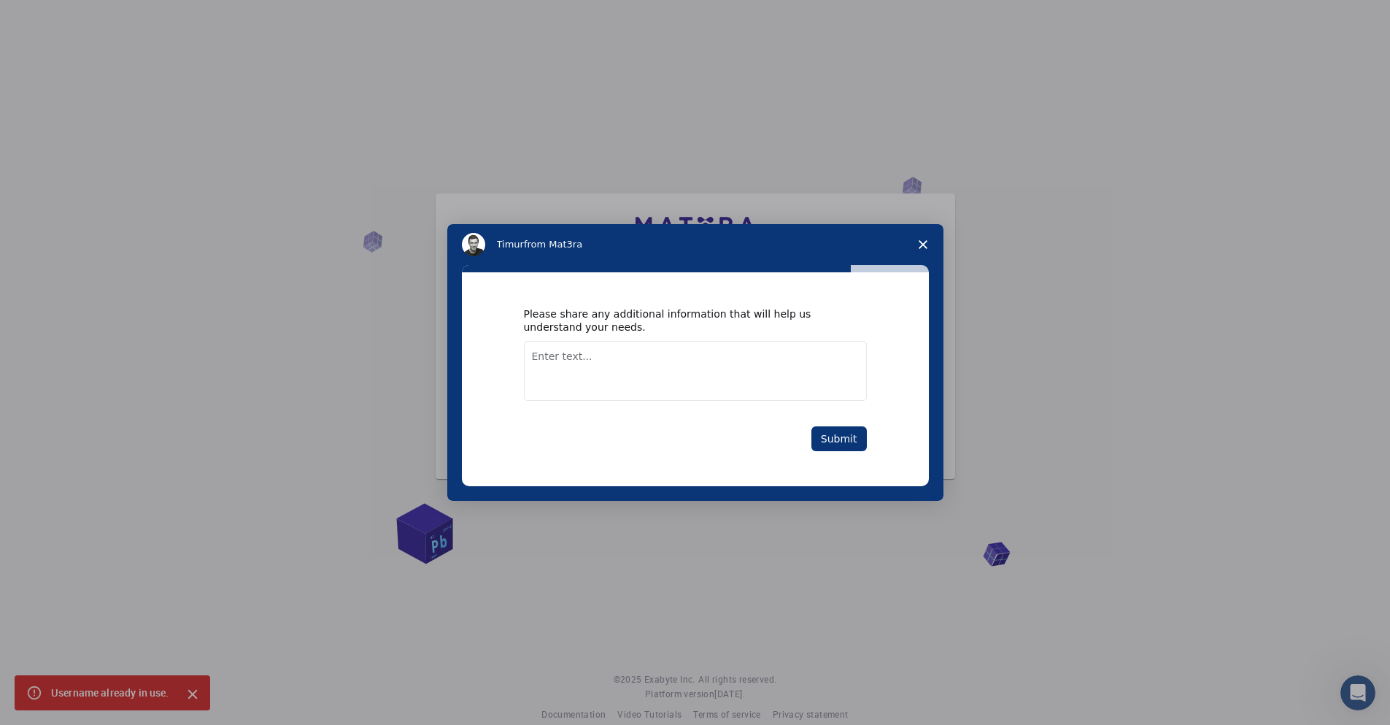
click at [579, 360] on textarea "Enter text..." at bounding box center [695, 371] width 343 height 60
click at [838, 444] on button "Submit" at bounding box center [838, 438] width 55 height 25
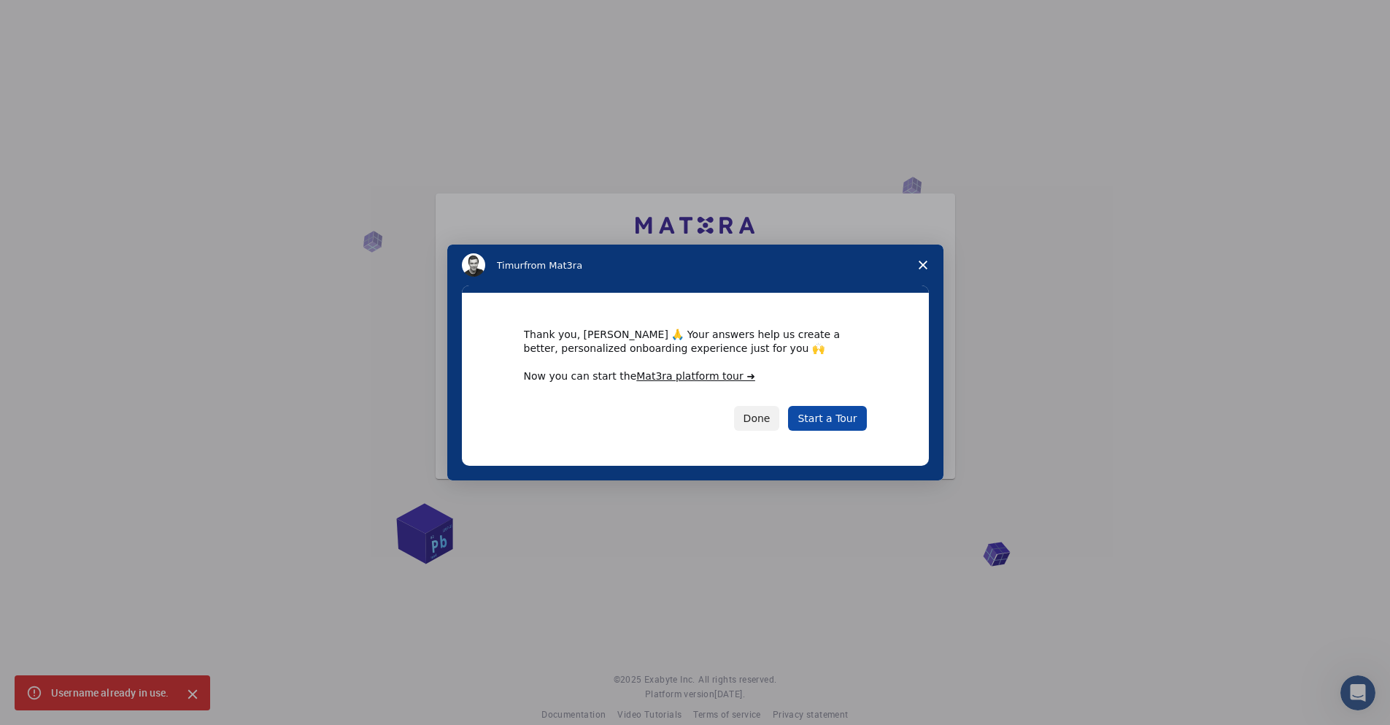
click at [841, 425] on link "Start a Tour" at bounding box center [827, 418] width 78 height 25
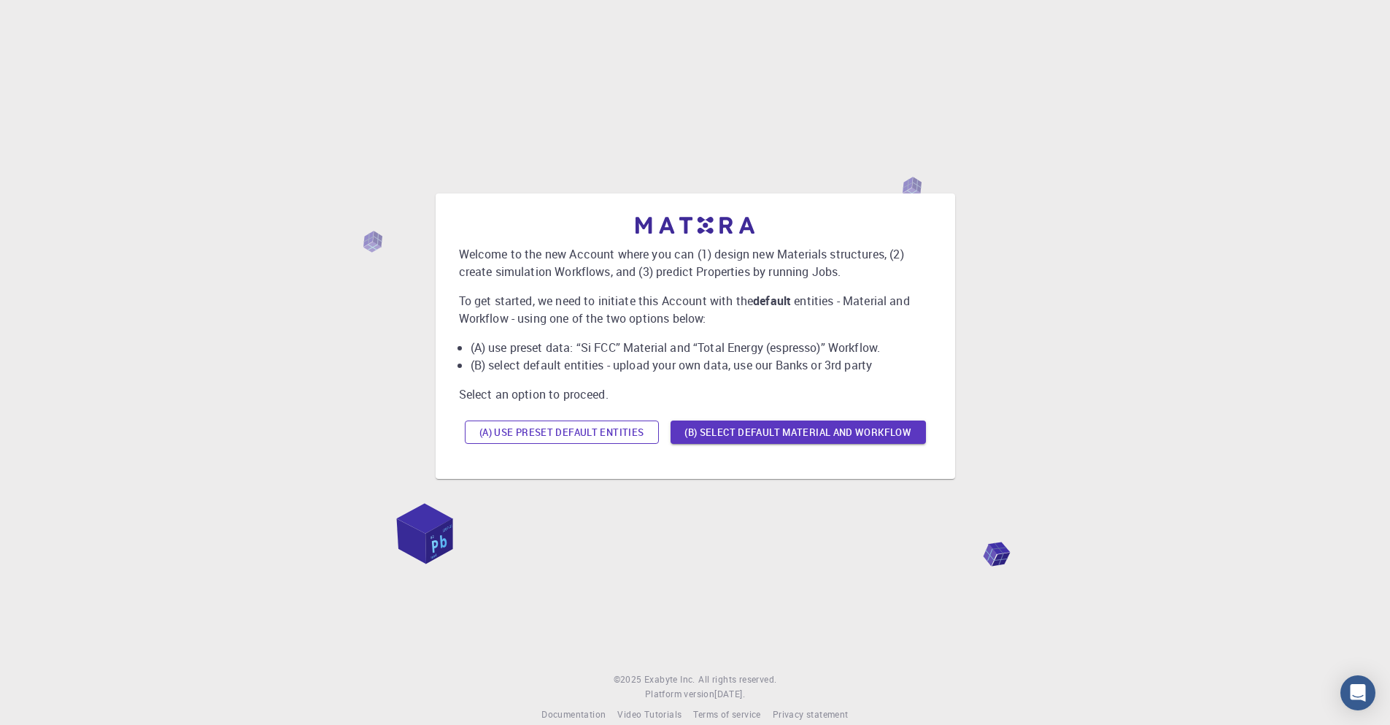
click at [612, 431] on button "(A) Use preset default entities" at bounding box center [562, 431] width 194 height 23
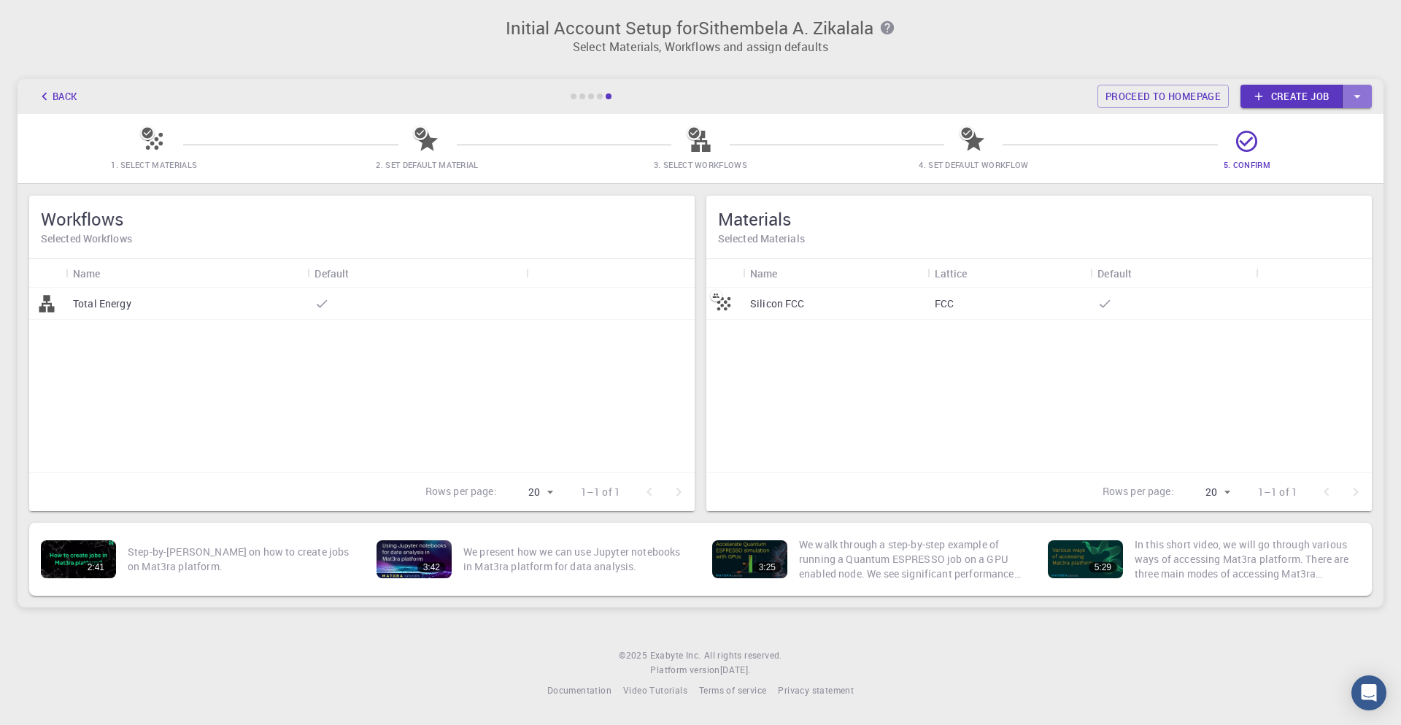
click at [1359, 100] on icon "button" at bounding box center [1357, 96] width 16 height 16
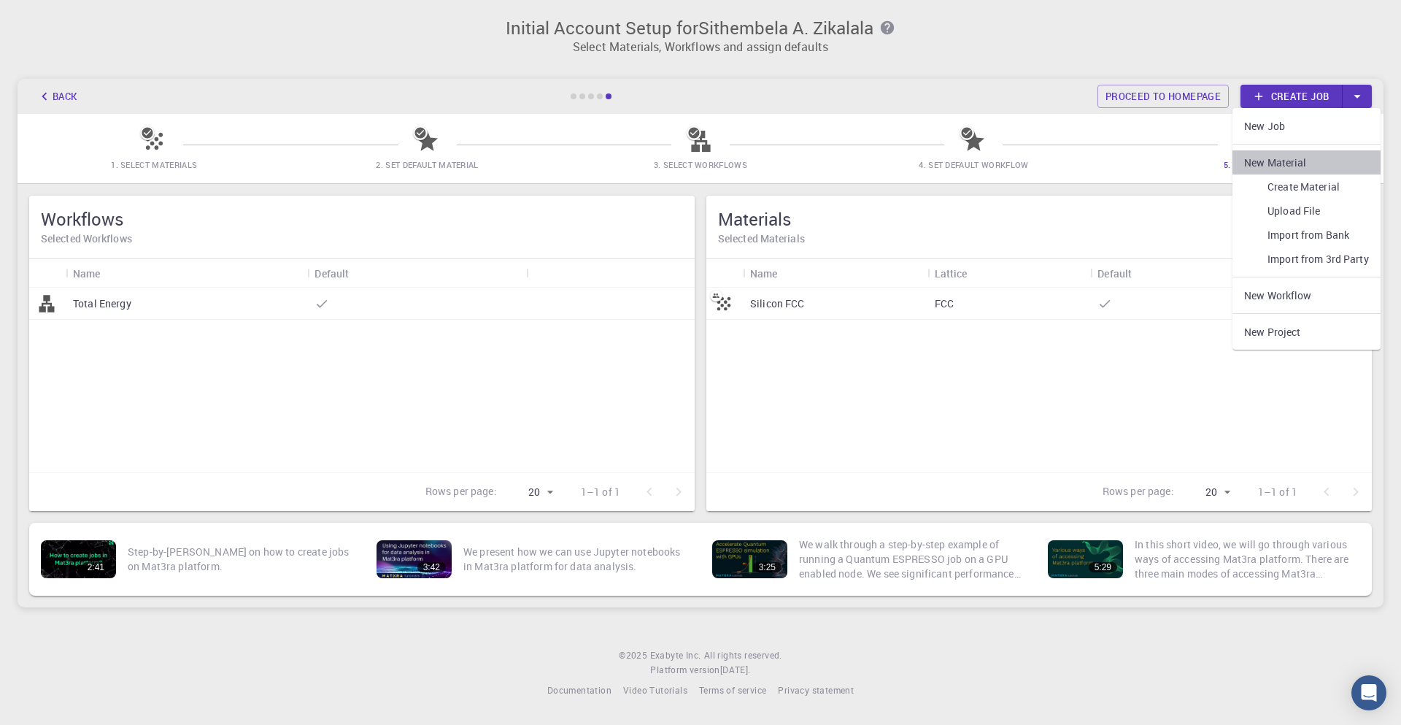
click at [1297, 162] on li "New Material" at bounding box center [1306, 162] width 148 height 24
click at [1307, 96] on link "Create job" at bounding box center [1292, 96] width 102 height 23
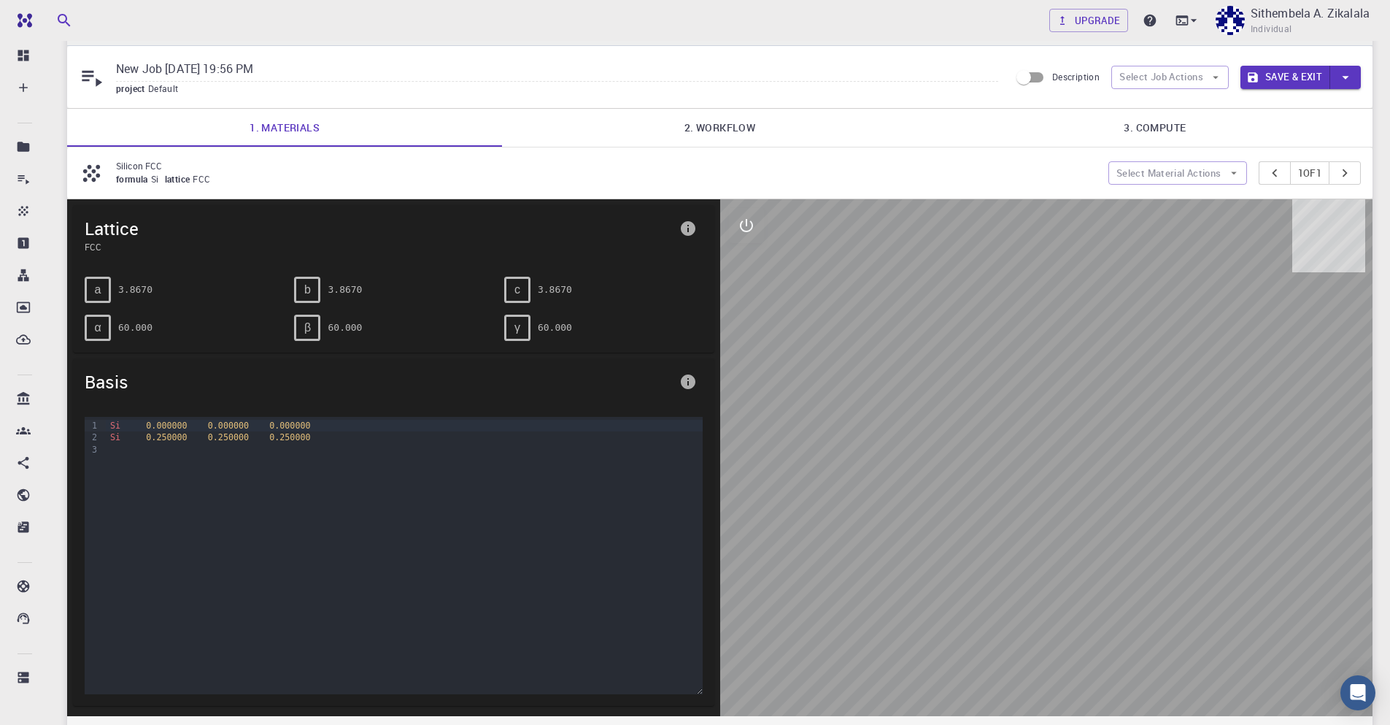
scroll to position [25, 0]
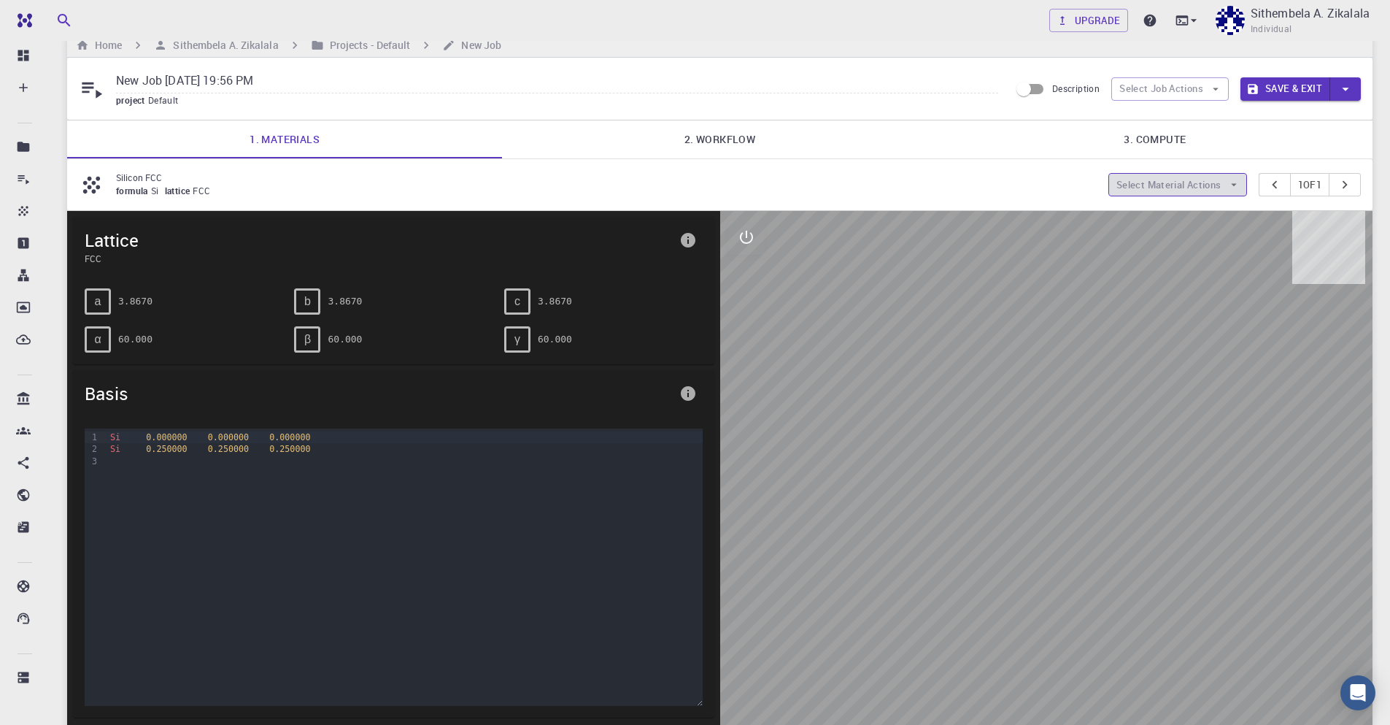
click at [1231, 185] on icon "button" at bounding box center [1234, 185] width 6 height 3
click at [1168, 233] on span "Remove material" at bounding box center [1185, 237] width 89 height 15
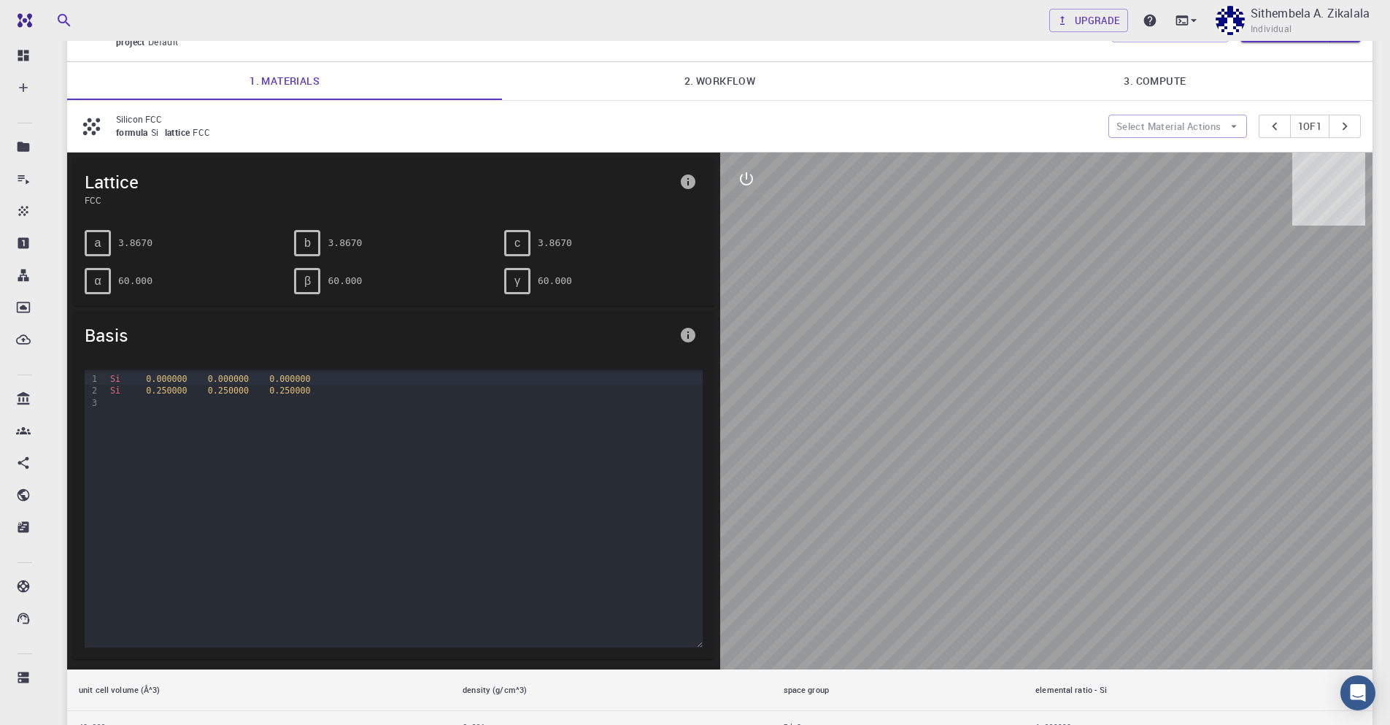
scroll to position [24, 0]
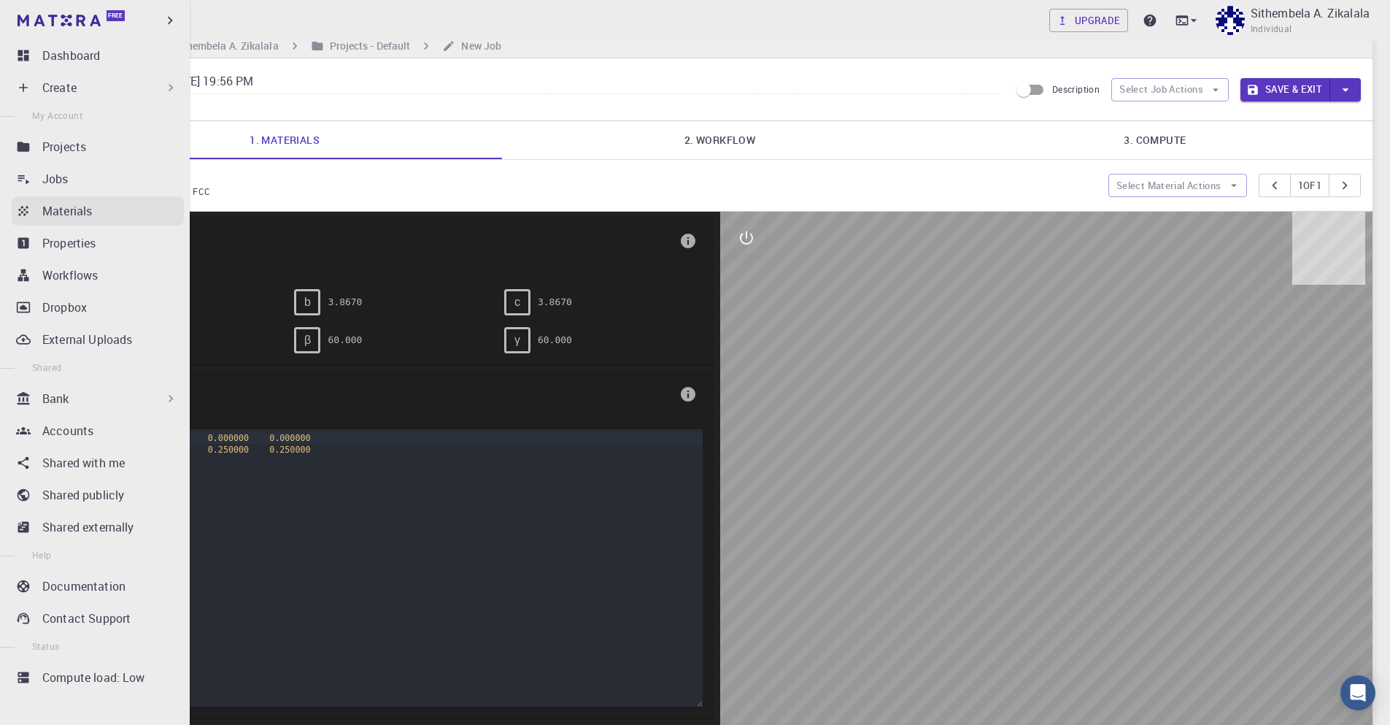
click at [93, 217] on div "Materials" at bounding box center [113, 211] width 142 height 18
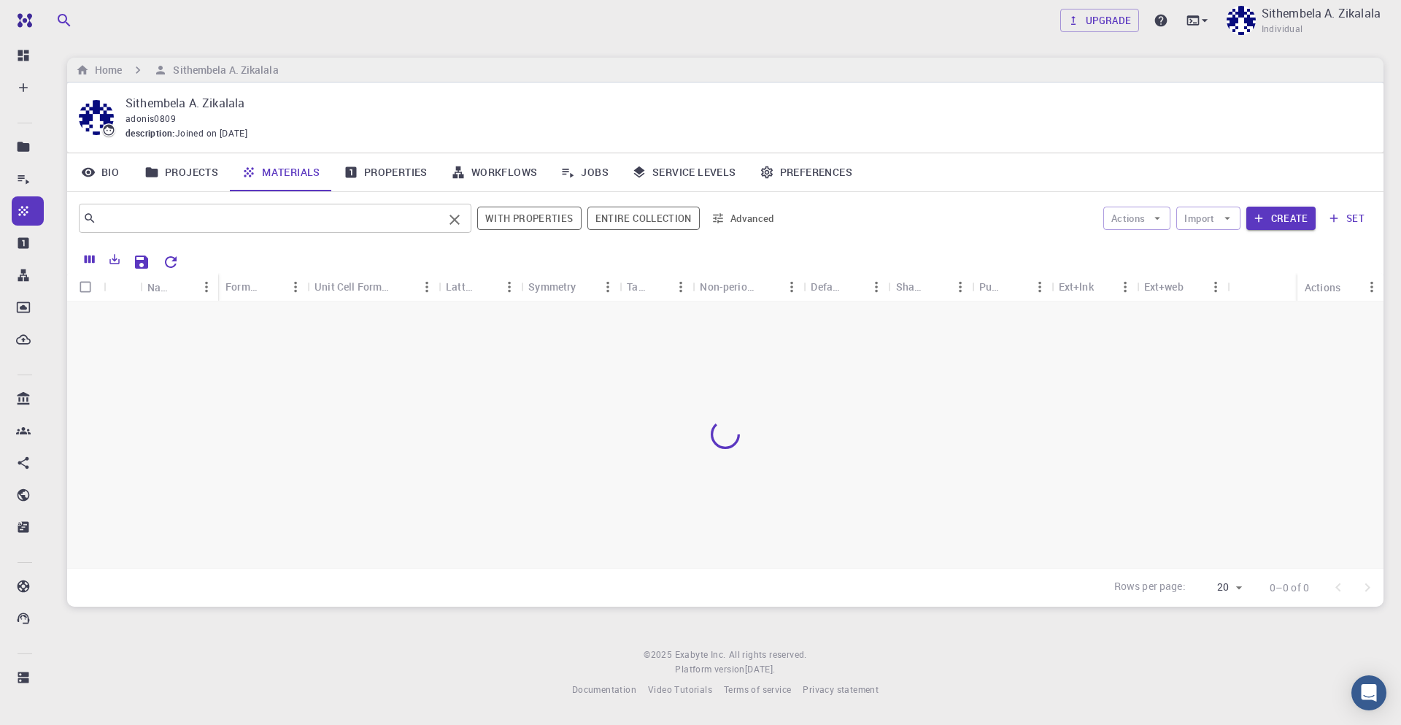
click at [259, 217] on input "text" at bounding box center [269, 218] width 347 height 20
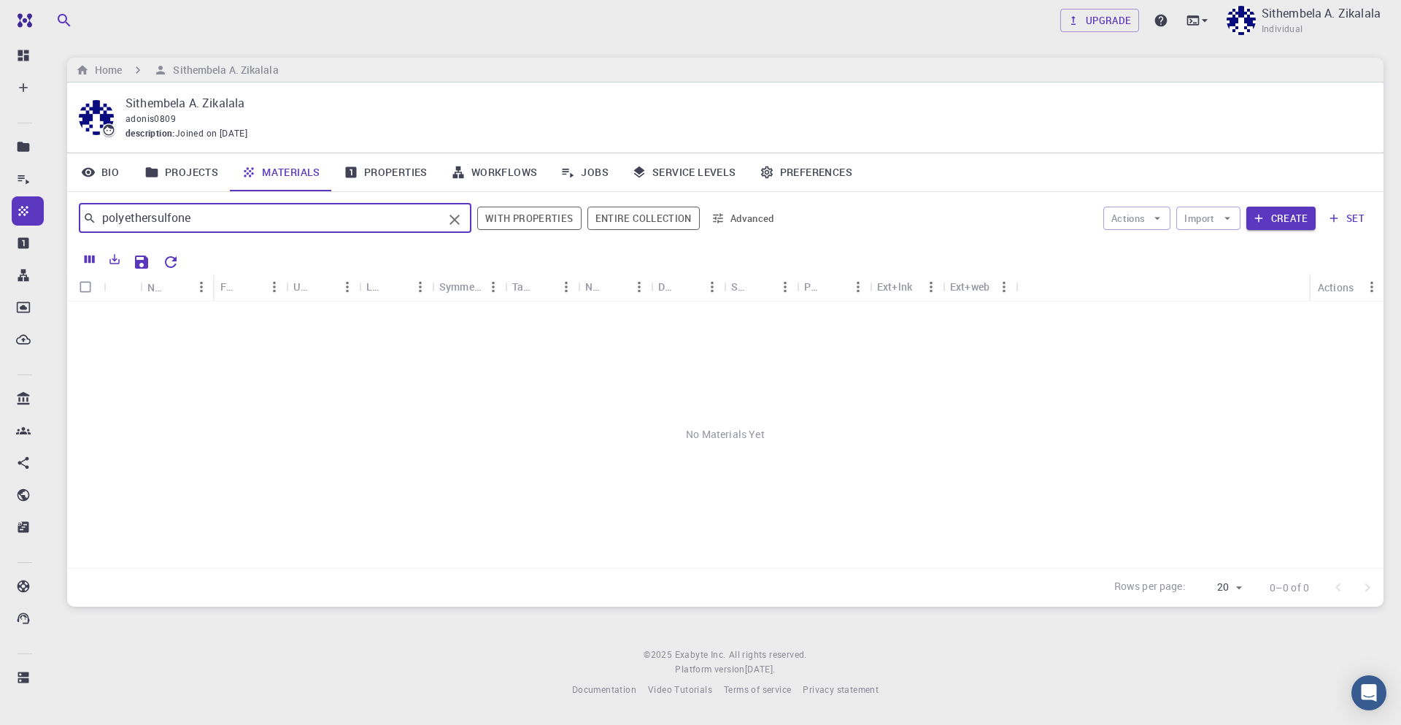
type input "polyethersulfone"
click at [1230, 146] on div "Sithembela A. Zikalala adonis0809 description : Joined on Sep 17, 2025" at bounding box center [725, 117] width 1316 height 70
